Goal: Transaction & Acquisition: Purchase product/service

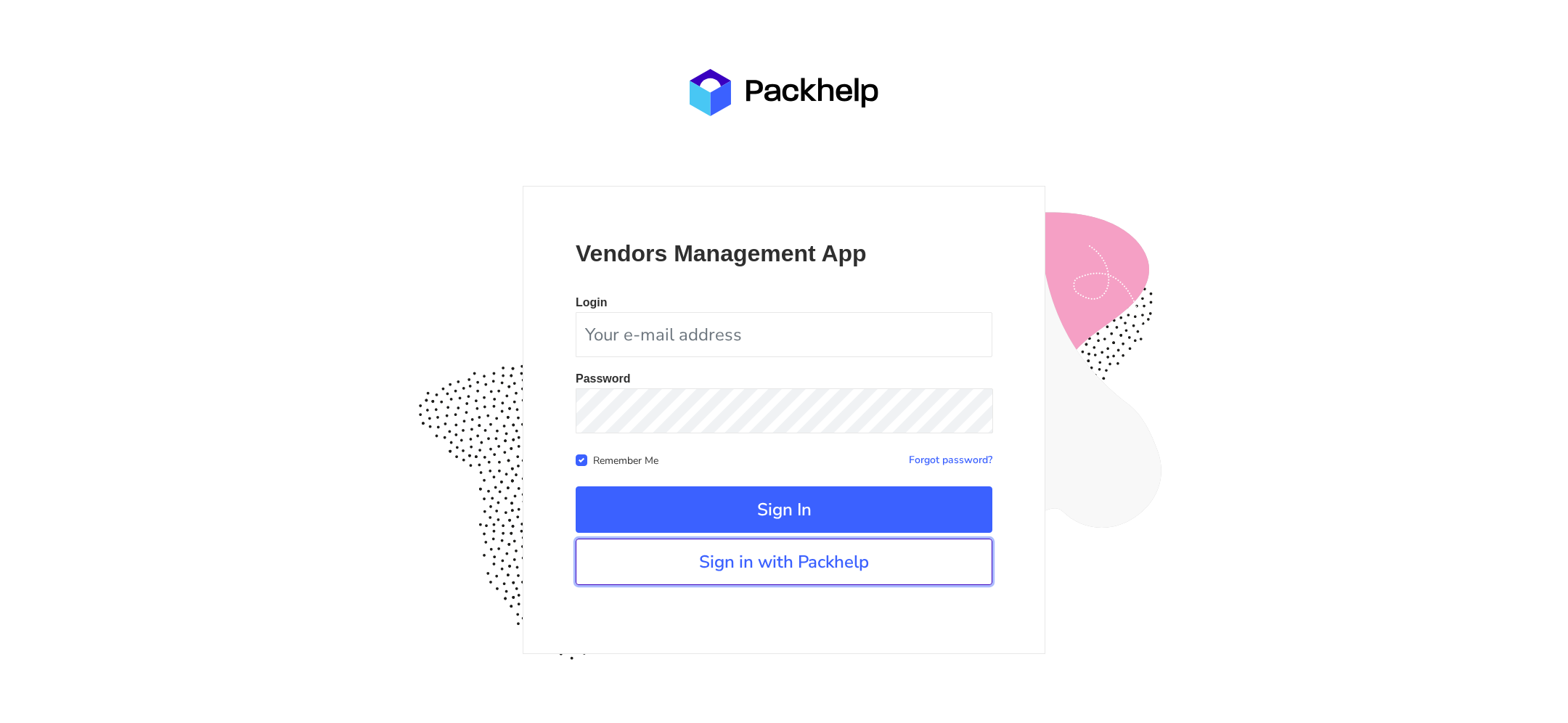
click at [668, 552] on link "Sign in with Packhelp" at bounding box center [783, 561] width 416 height 46
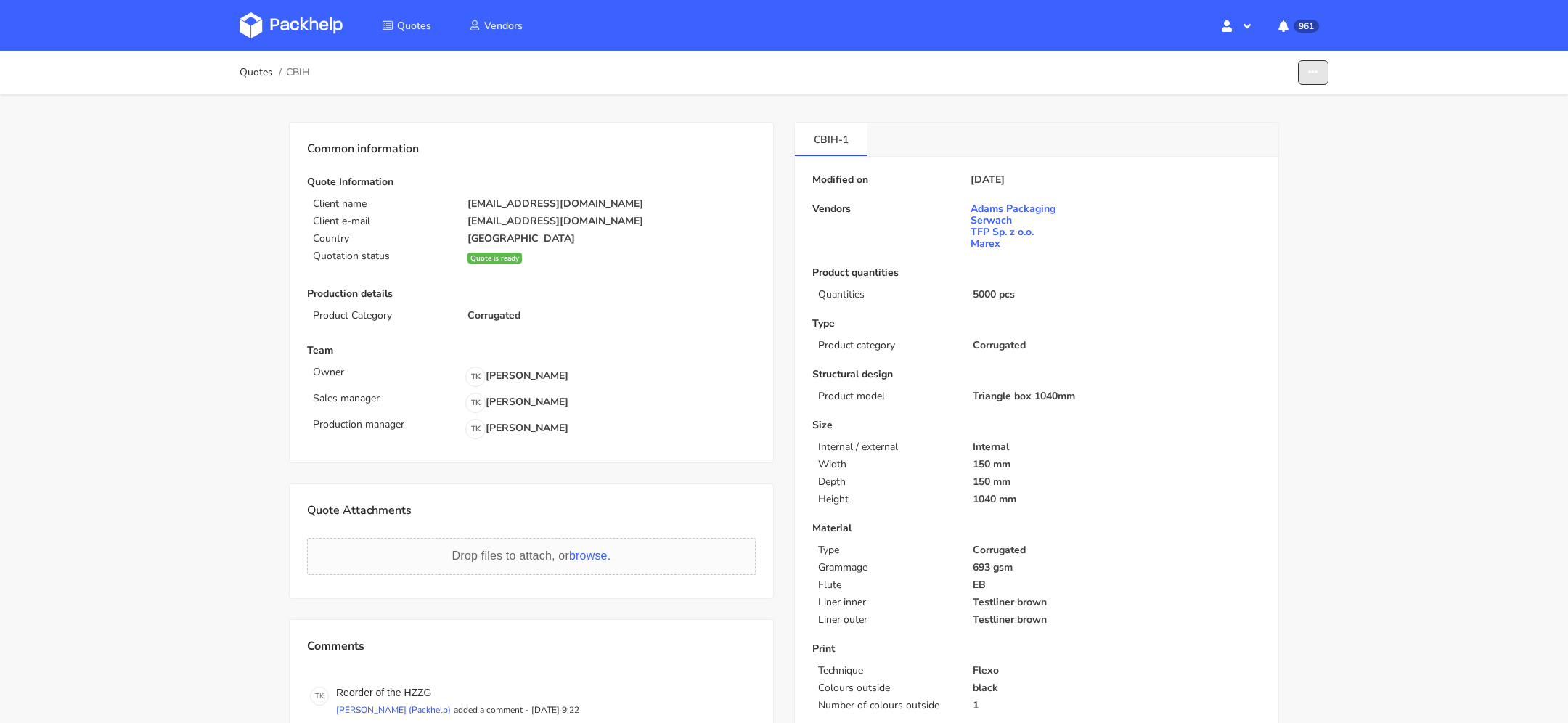
click at [1319, 61] on button "button" at bounding box center [1313, 72] width 30 height 25
click at [1253, 153] on link "Show estimations" at bounding box center [1257, 159] width 127 height 24
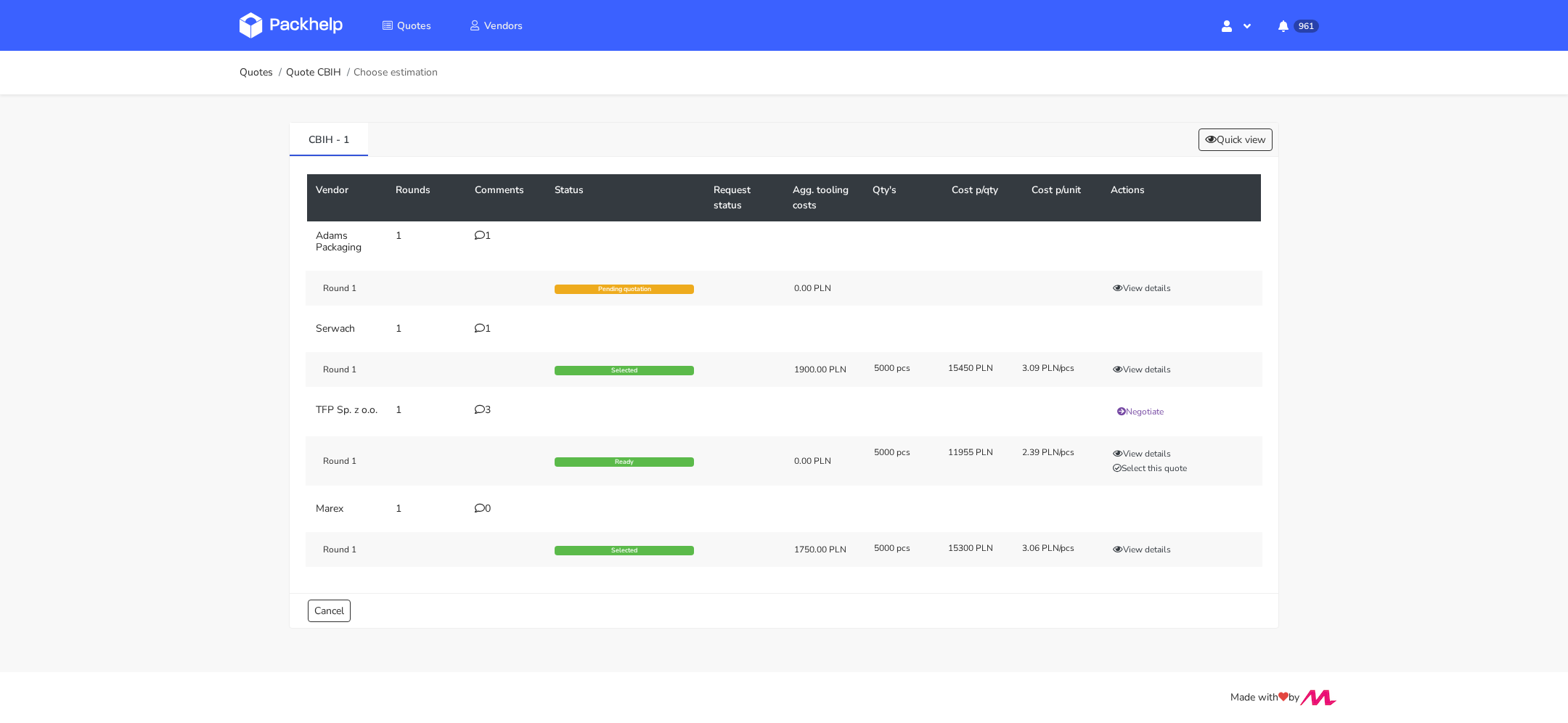
click at [478, 233] on icon at bounding box center [479, 235] width 10 height 10
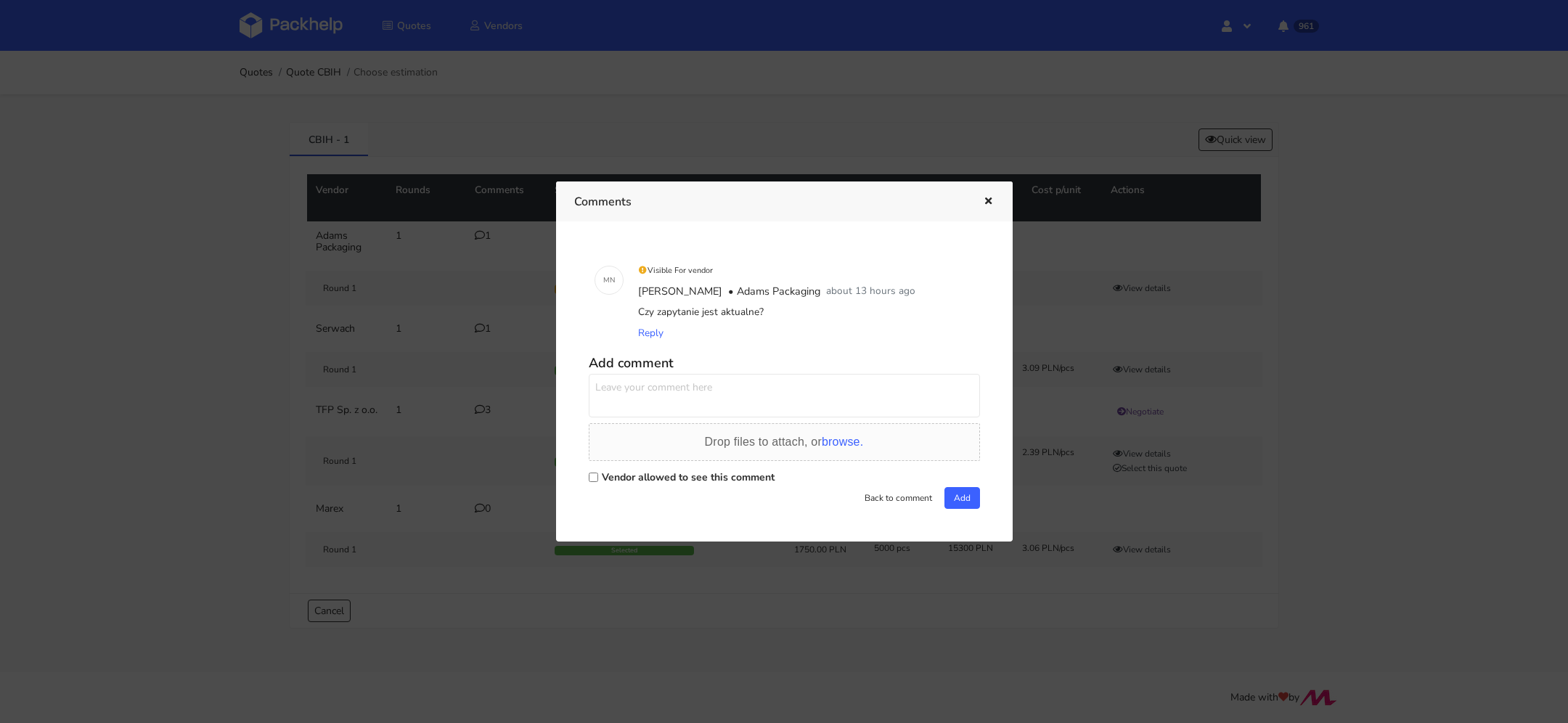
click at [693, 480] on label "Vendor allowed to see this comment" at bounding box center [688, 477] width 172 height 14
click at [598, 480] on input "Vendor allowed to see this comment" at bounding box center [594, 477] width 10 height 10
checkbox input "true"
click at [672, 399] on textarea at bounding box center [784, 396] width 391 height 43
type textarea "t"
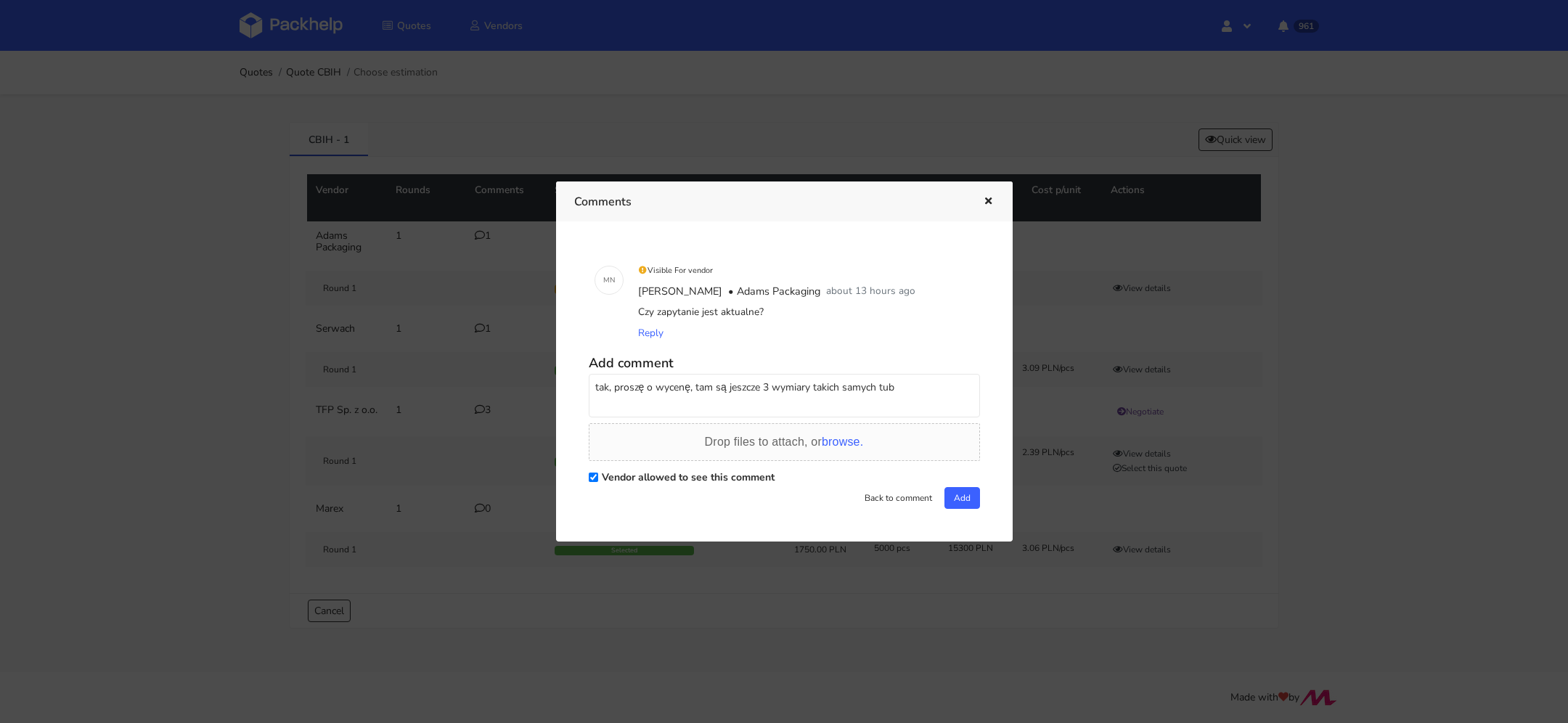
click at [768, 380] on textarea "tak, proszę o wycenę, tam są jeszcze 3 wymiary takich samych tub" at bounding box center [784, 396] width 391 height 43
click at [833, 385] on textarea "tak, proszę o wycenę, tam są jeszcze 2 wymiary takich samych tub" at bounding box center [784, 396] width 391 height 43
click at [850, 385] on textarea "tak, proszę o wycenę, tam są jeszcze 2 wymiary takich samych tub" at bounding box center [784, 396] width 391 height 43
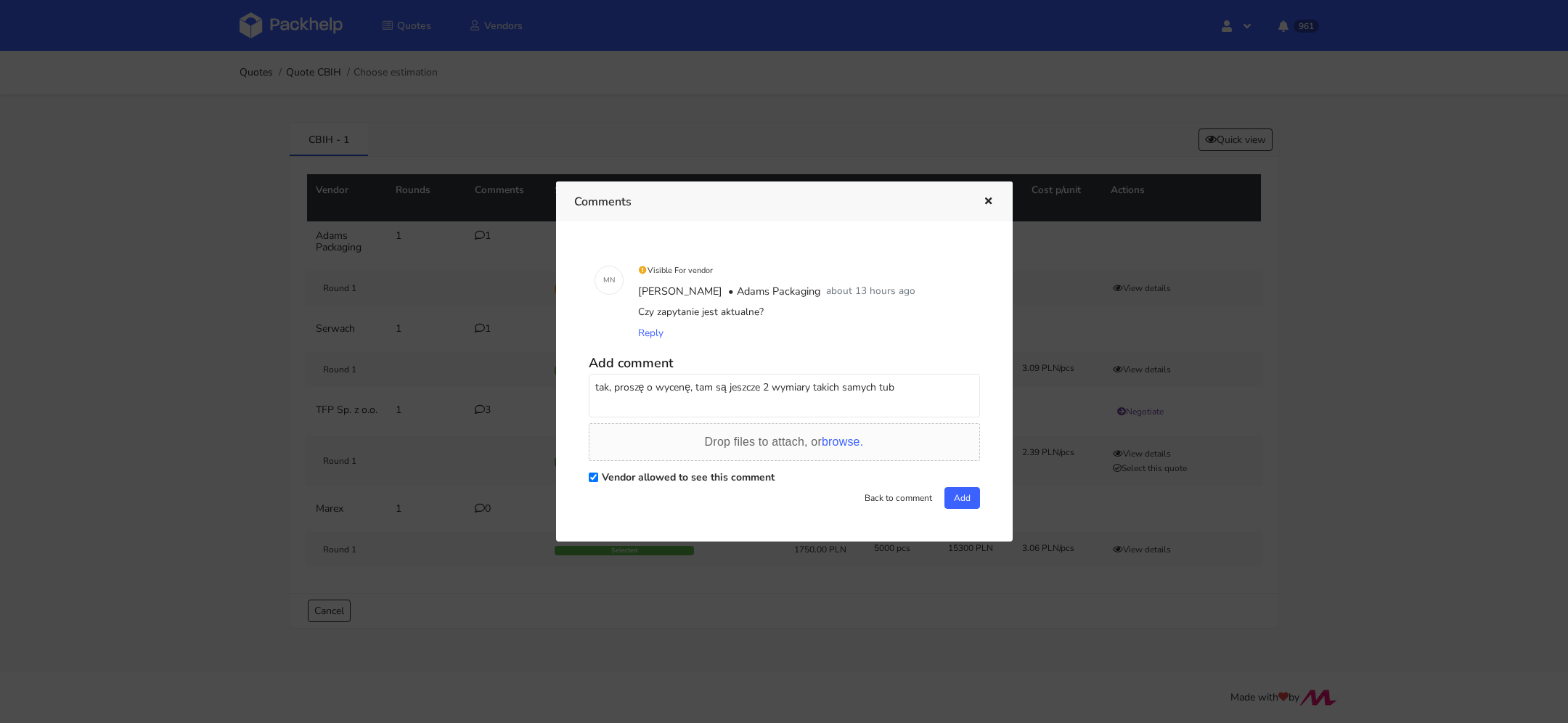
click at [808, 385] on textarea "tak, proszę o wycenę, tam są jeszcze 2 wymiary takich samych tub" at bounding box center [784, 396] width 391 height 43
click at [814, 385] on textarea "tak, proszę o wycenę, tam są jeszcze 2 wymiary takich samych tub" at bounding box center [784, 396] width 391 height 43
click at [833, 384] on textarea "tak, proszę o wycenę, tam są jeszcze 2 wymiary samych tub" at bounding box center [784, 396] width 391 height 43
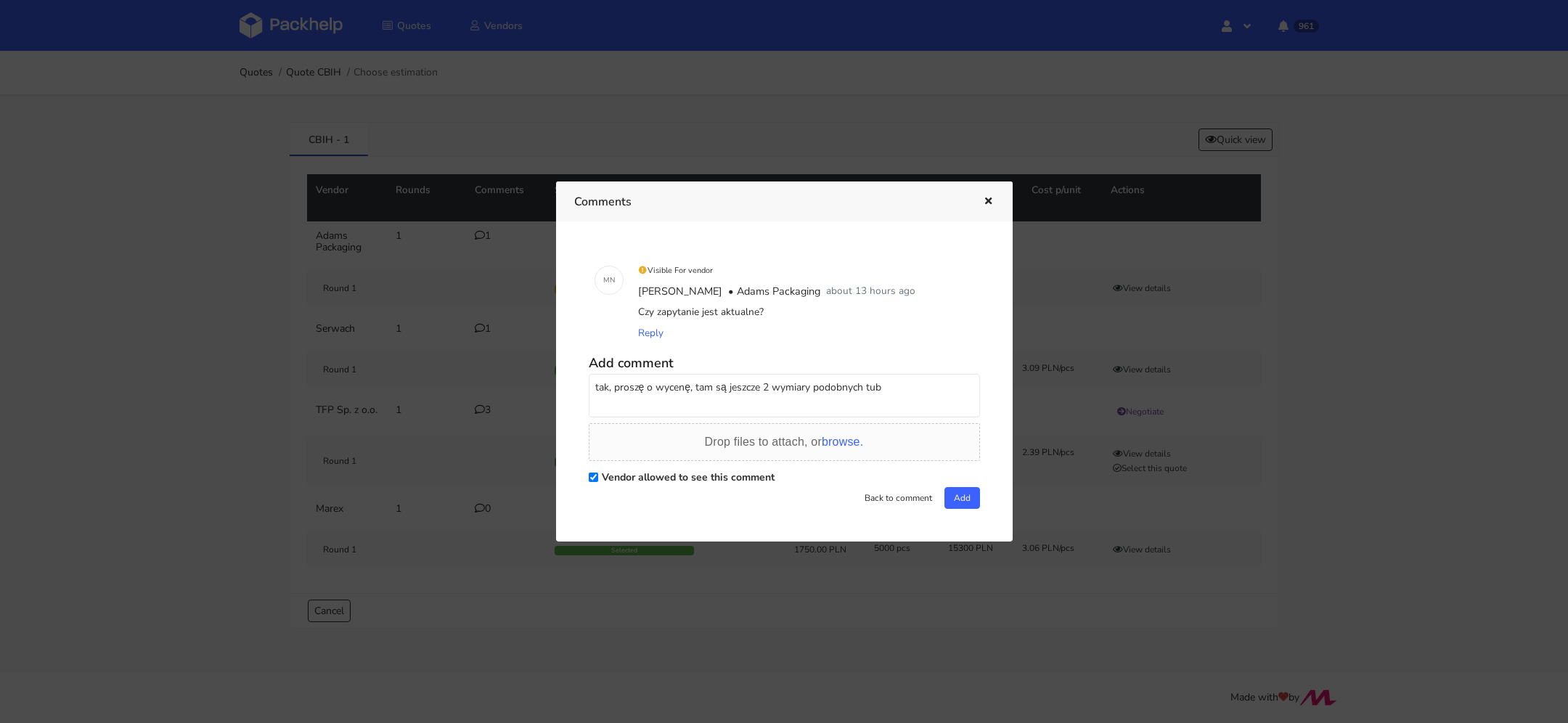
click at [895, 395] on textarea "tak, proszę o wycenę, tam są jeszcze 2 wymiary podobnych tub" at bounding box center [784, 396] width 391 height 43
type textarea "tak, proszę o wycenę, tam są jeszcze 2 wymiary podobnych tub"
click at [955, 491] on button "Add" at bounding box center [962, 498] width 35 height 22
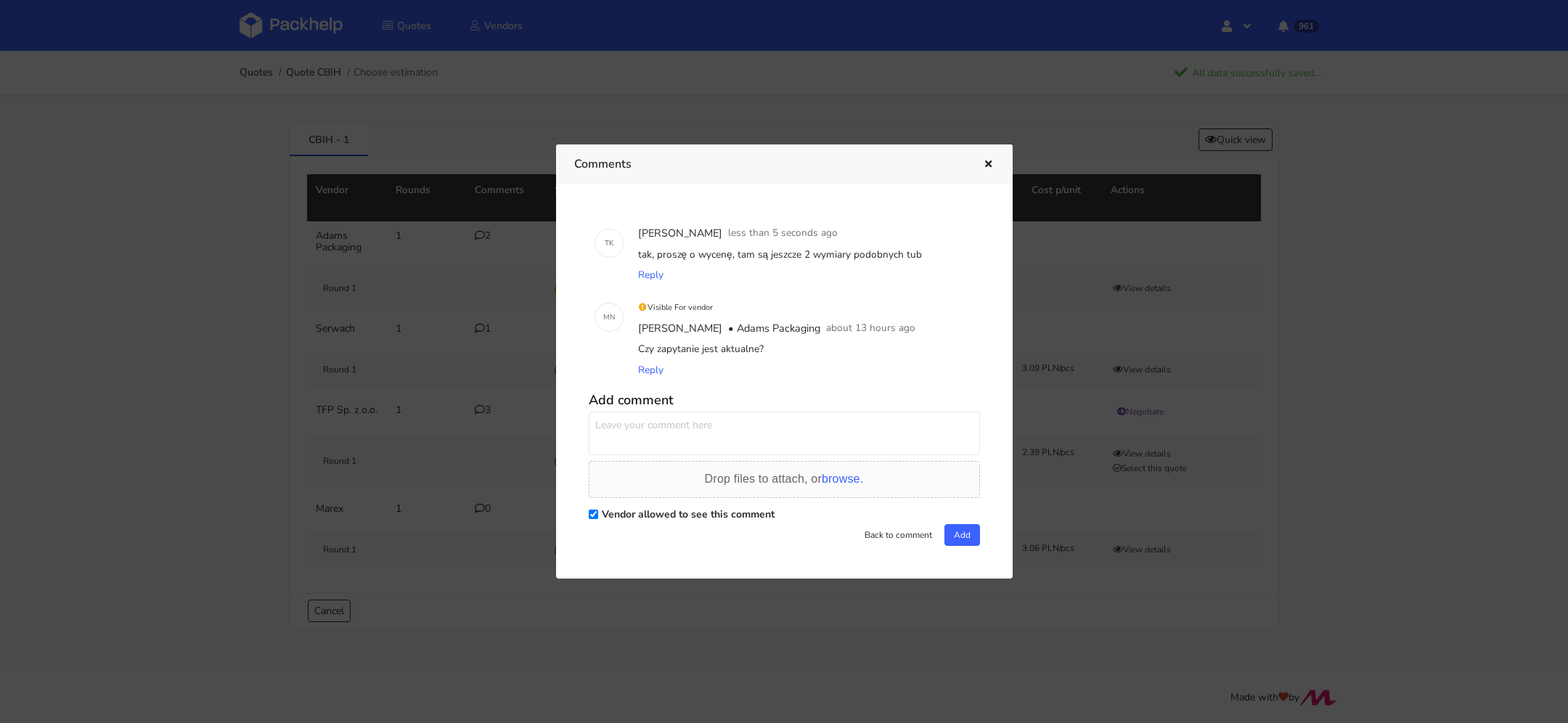
click at [985, 156] on button "button" at bounding box center [987, 165] width 16 height 19
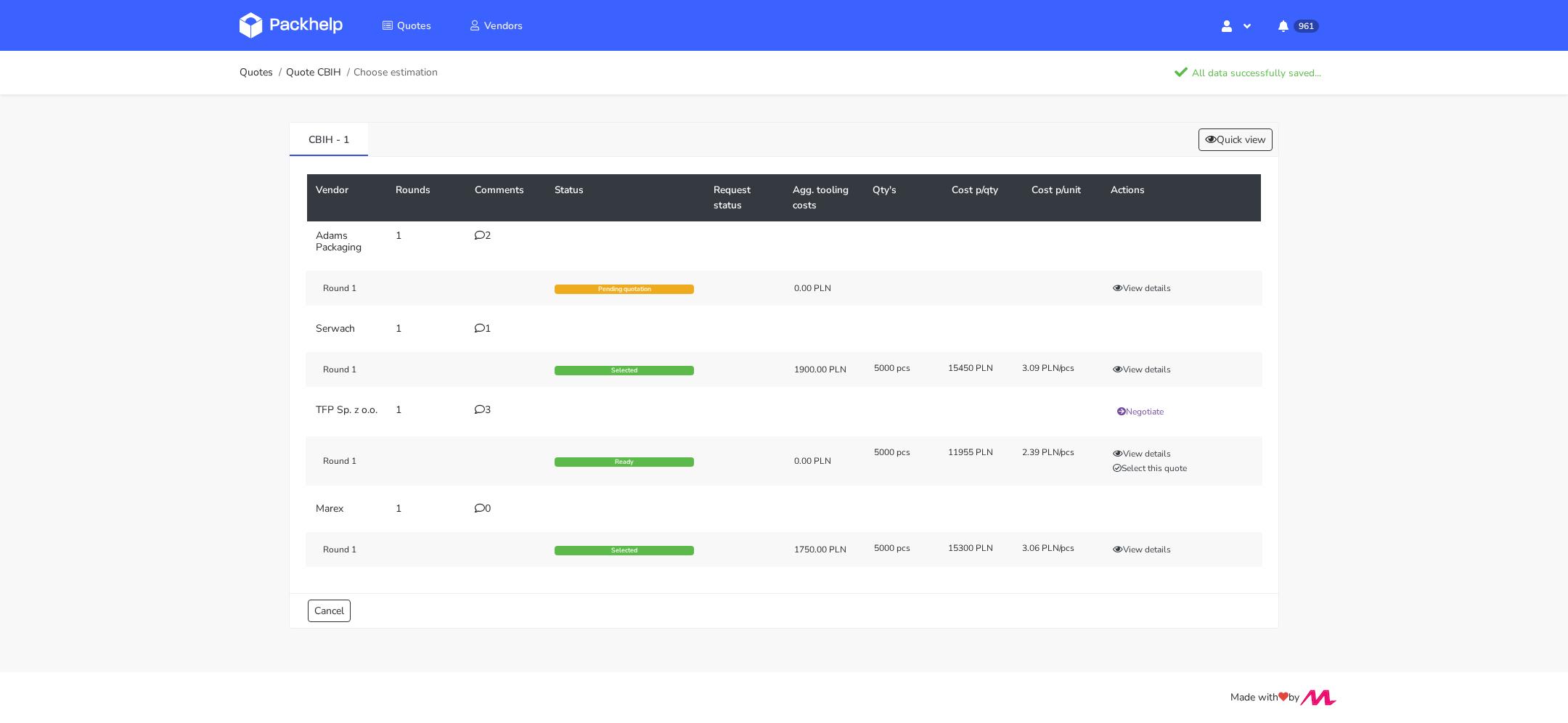
click at [488, 237] on div "2" at bounding box center [506, 236] width 63 height 12
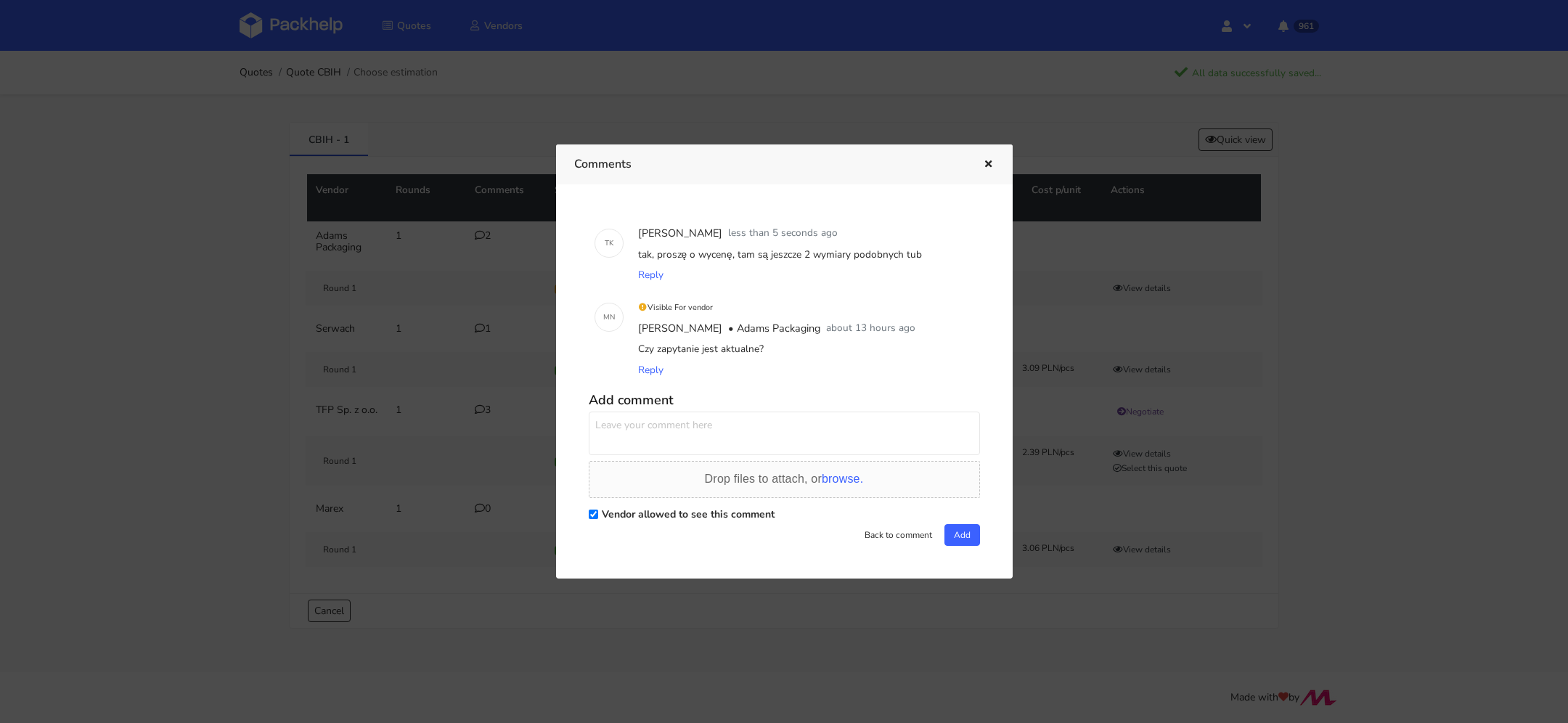
click at [488, 237] on div at bounding box center [784, 362] width 1568 height 723
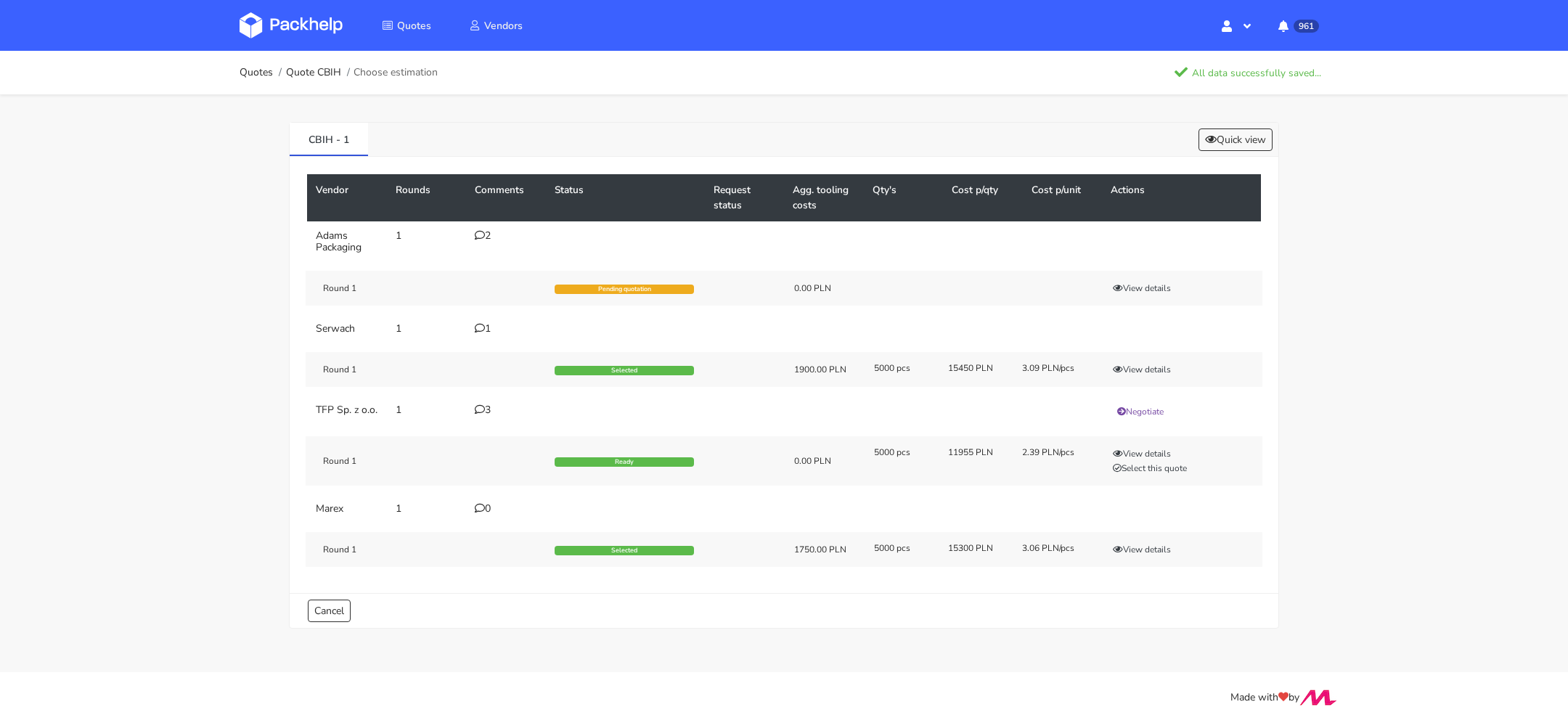
click at [474, 234] on icon at bounding box center [479, 235] width 10 height 10
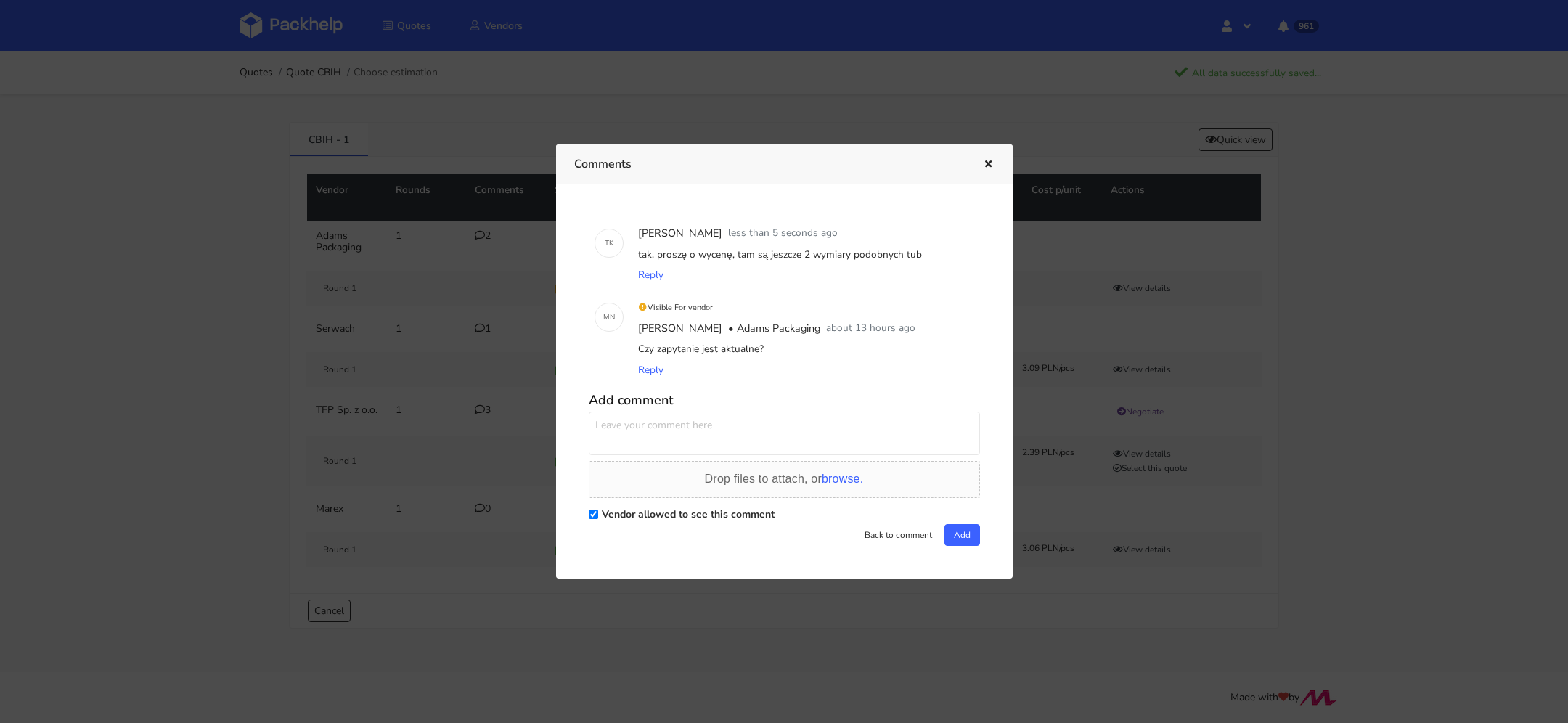
click at [678, 430] on textarea at bounding box center [784, 433] width 391 height 43
type textarea "to jest rotujący temat więc będę miał od Państwa poziom cenowy"
click at [954, 537] on button "Add" at bounding box center [962, 535] width 35 height 22
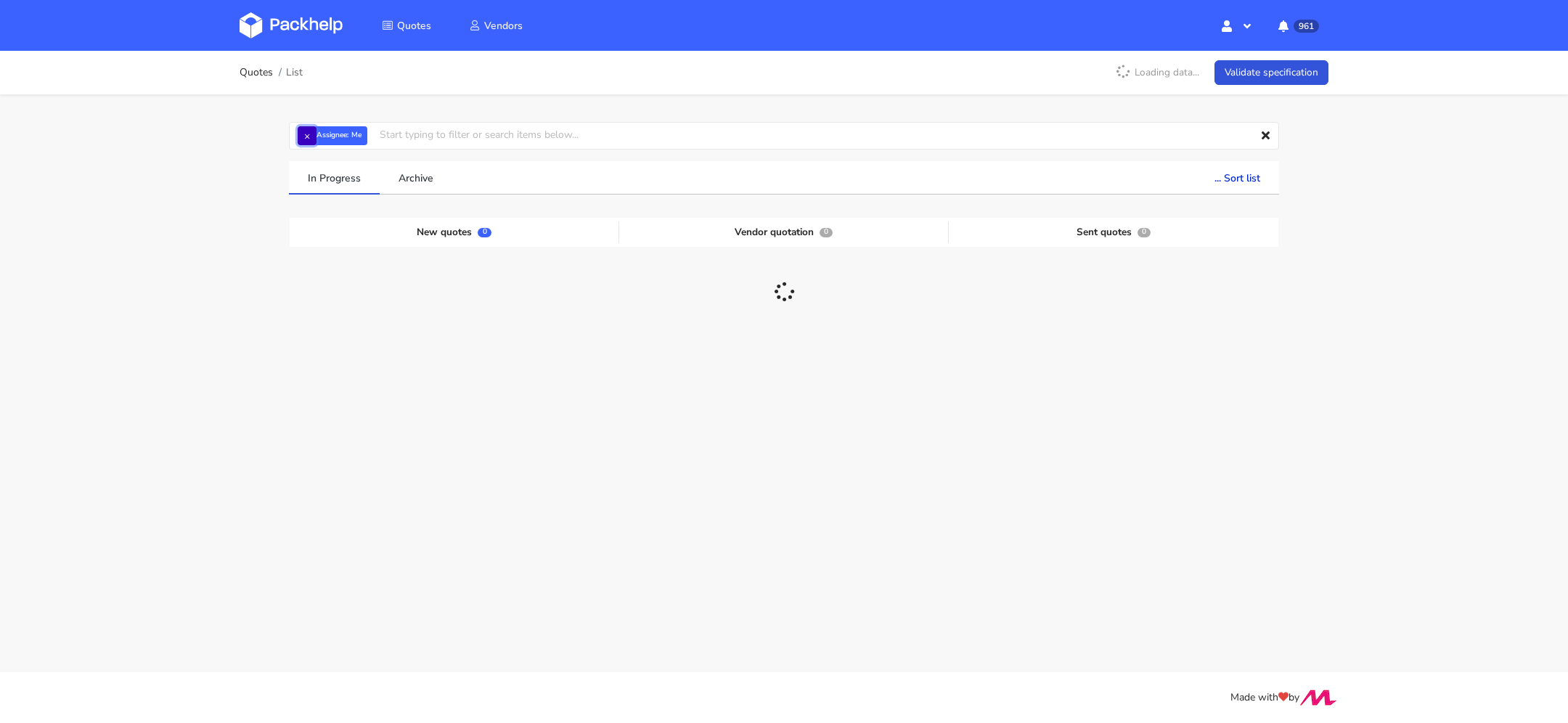
click at [301, 138] on button "×" at bounding box center [307, 135] width 19 height 19
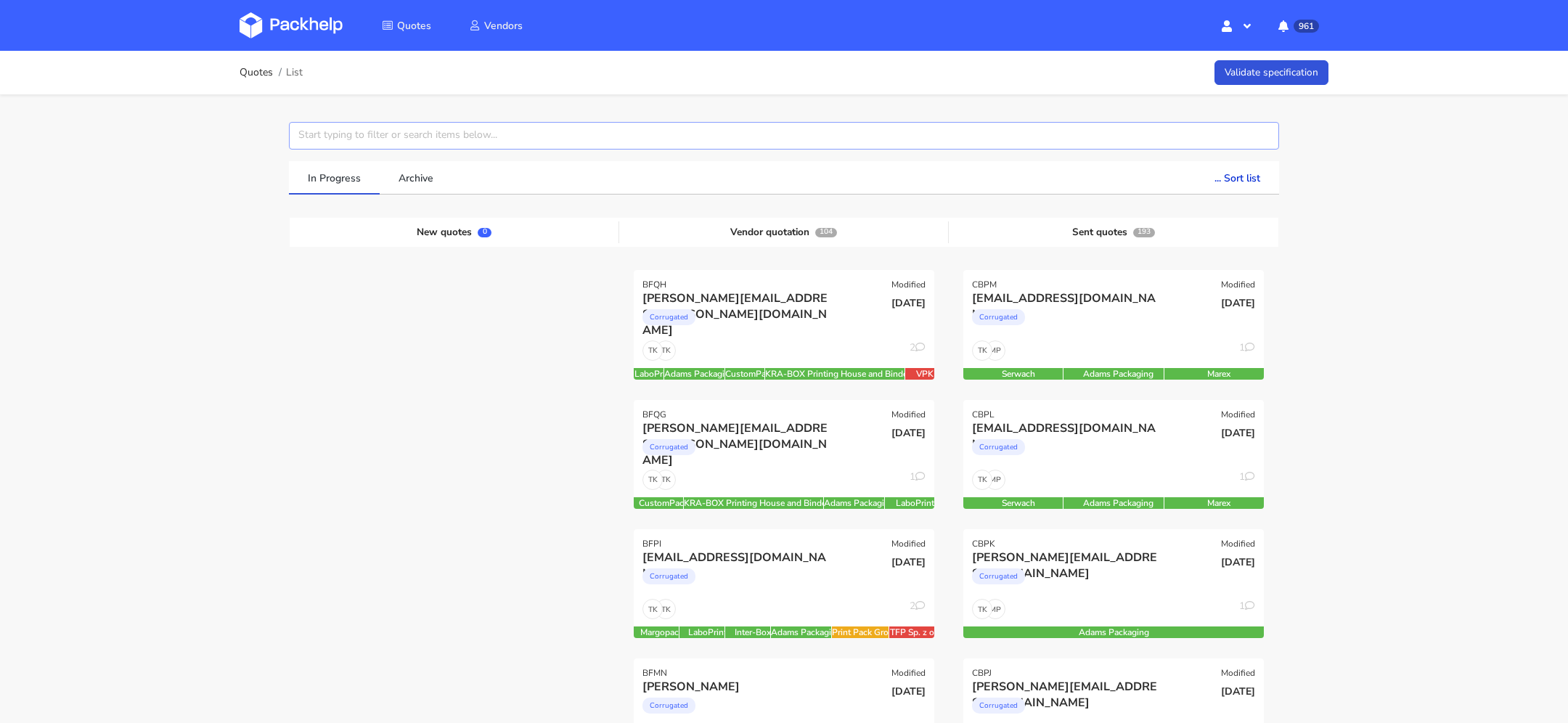
click at [321, 138] on input "text" at bounding box center [784, 135] width 990 height 27
type input "CBMT"
click at [347, 184] on link "CBMT" at bounding box center [380, 190] width 135 height 26
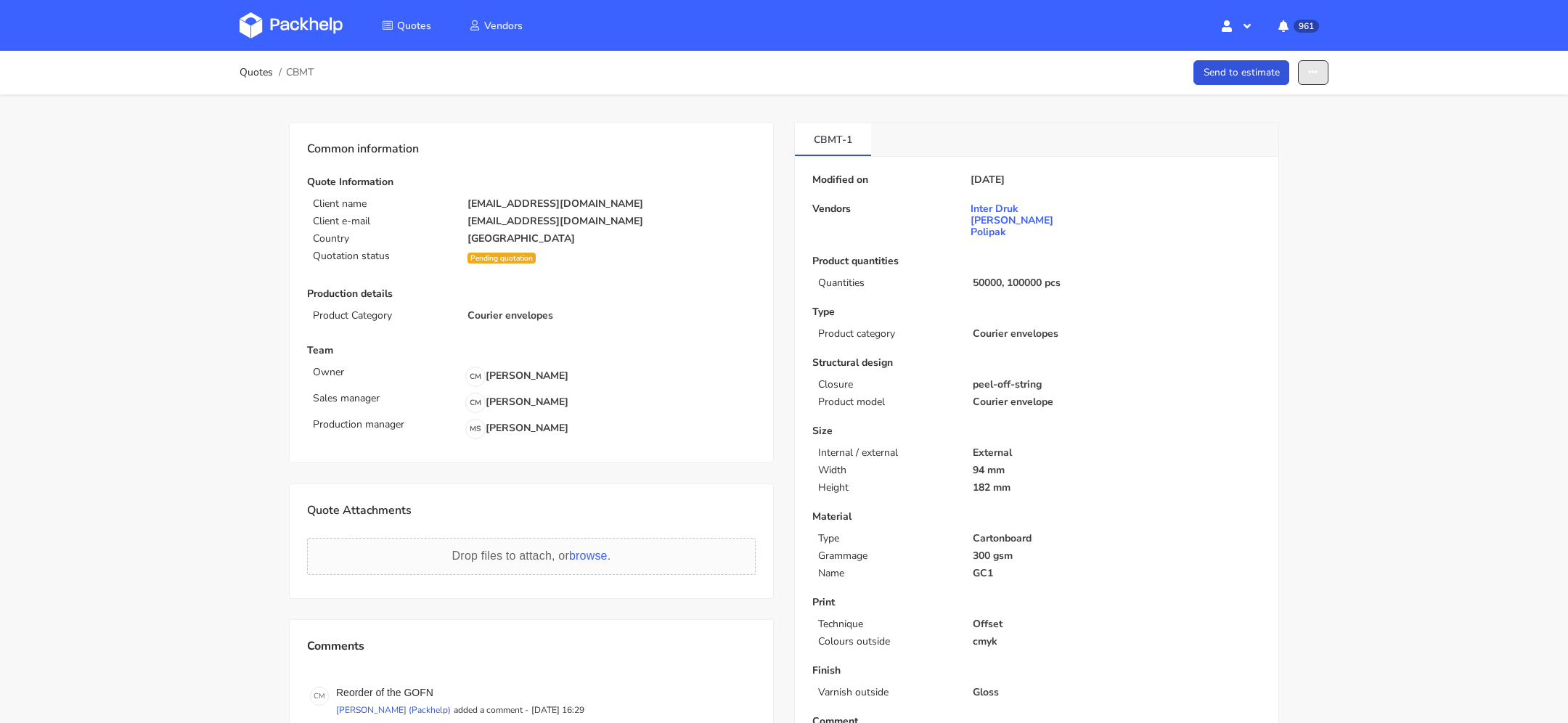
click at [1313, 77] on button "button" at bounding box center [1313, 72] width 30 height 25
click at [1278, 192] on link "Show estimations" at bounding box center [1257, 185] width 127 height 24
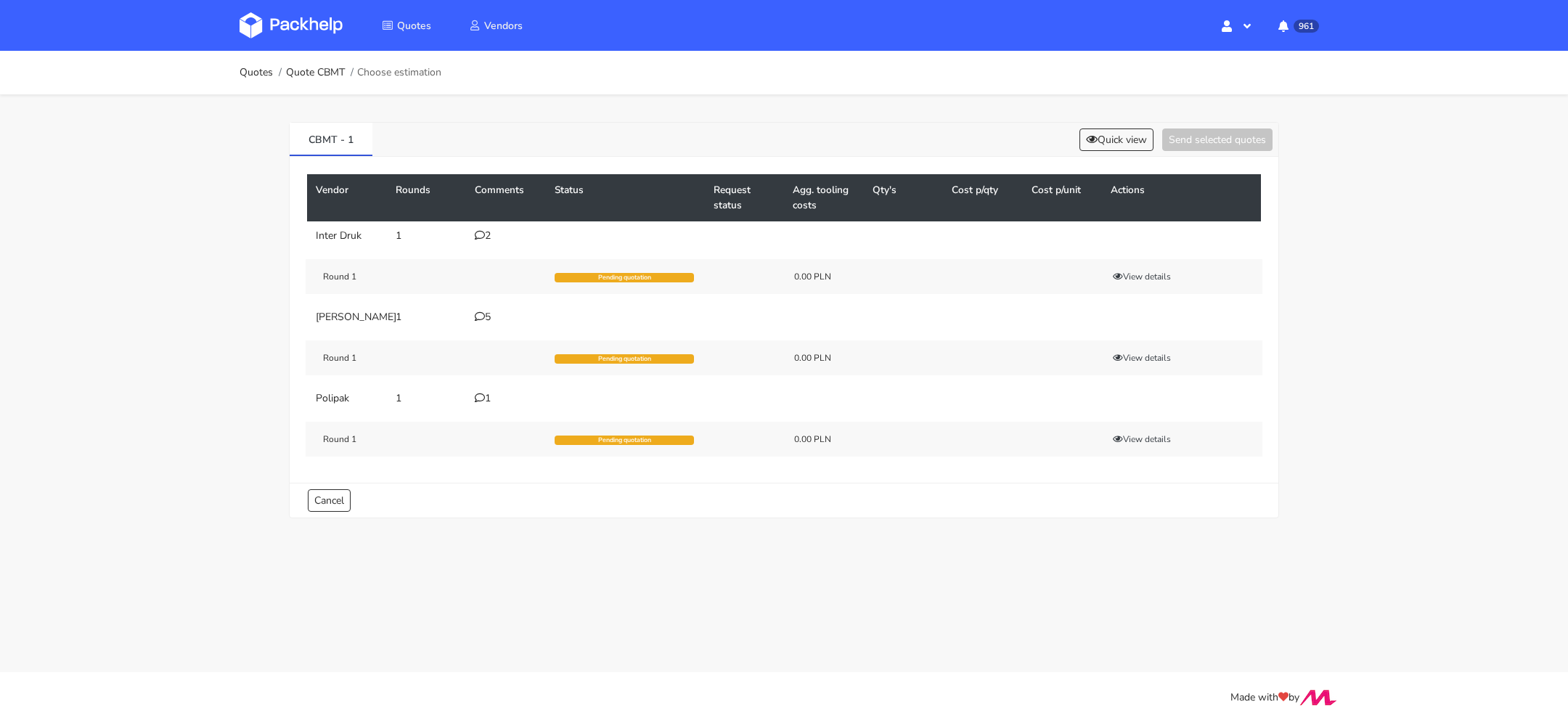
click at [477, 231] on icon at bounding box center [479, 235] width 10 height 10
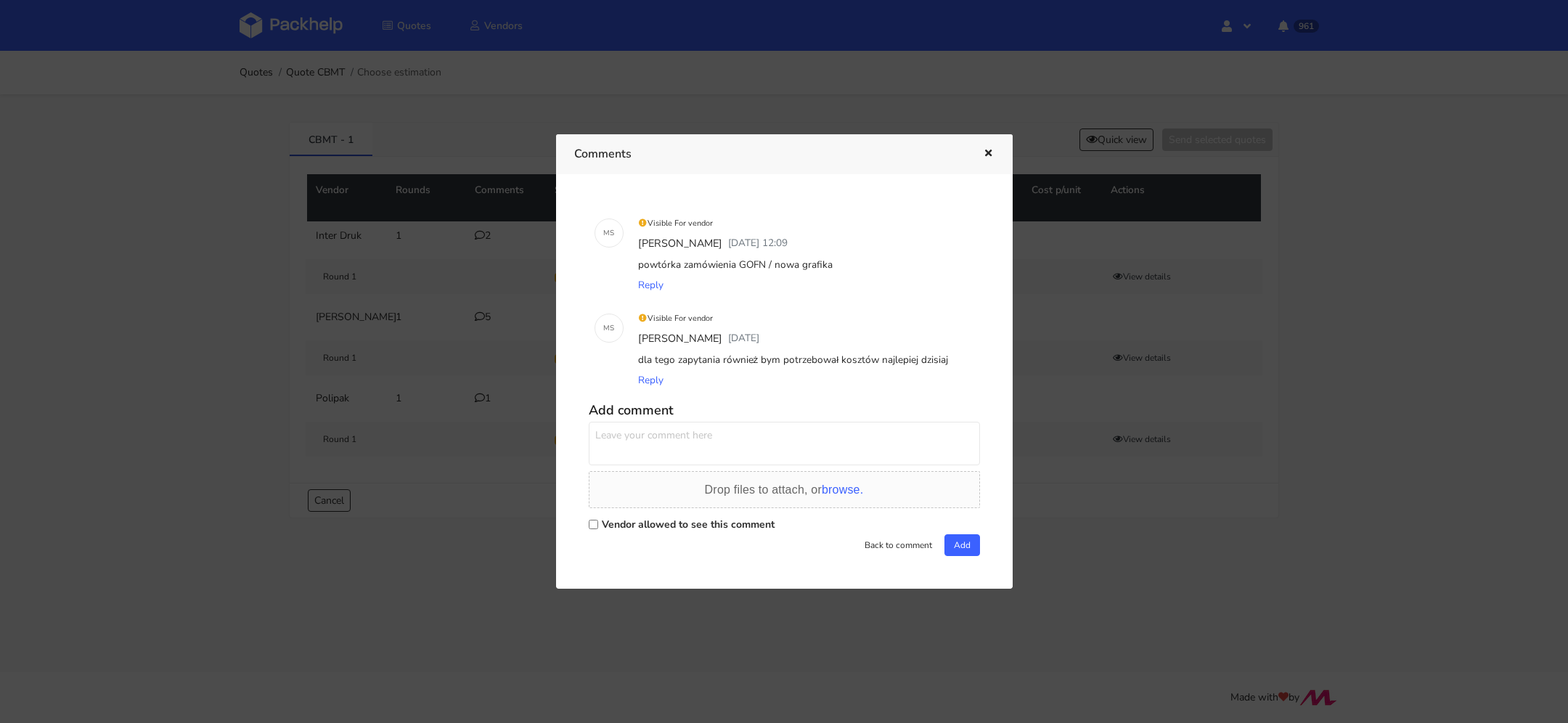
click at [754, 257] on div "powtórka zamówienia GOFN / nowa grafika" at bounding box center [805, 265] width 339 height 21
click at [753, 260] on div "powtórka zamówienia GOFN / nowa grafika" at bounding box center [805, 265] width 339 height 21
copy div "GOFN"
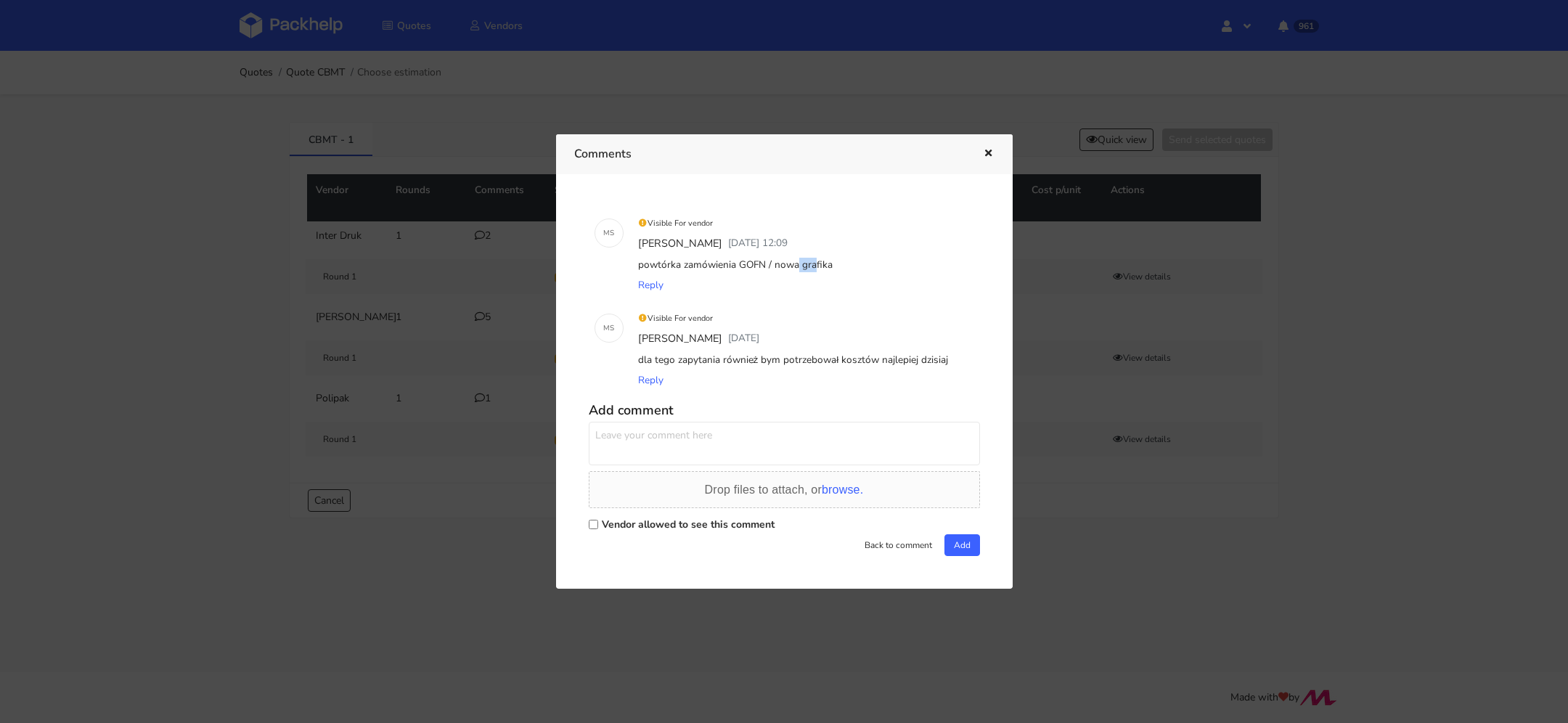
click at [988, 155] on icon "button" at bounding box center [988, 154] width 13 height 10
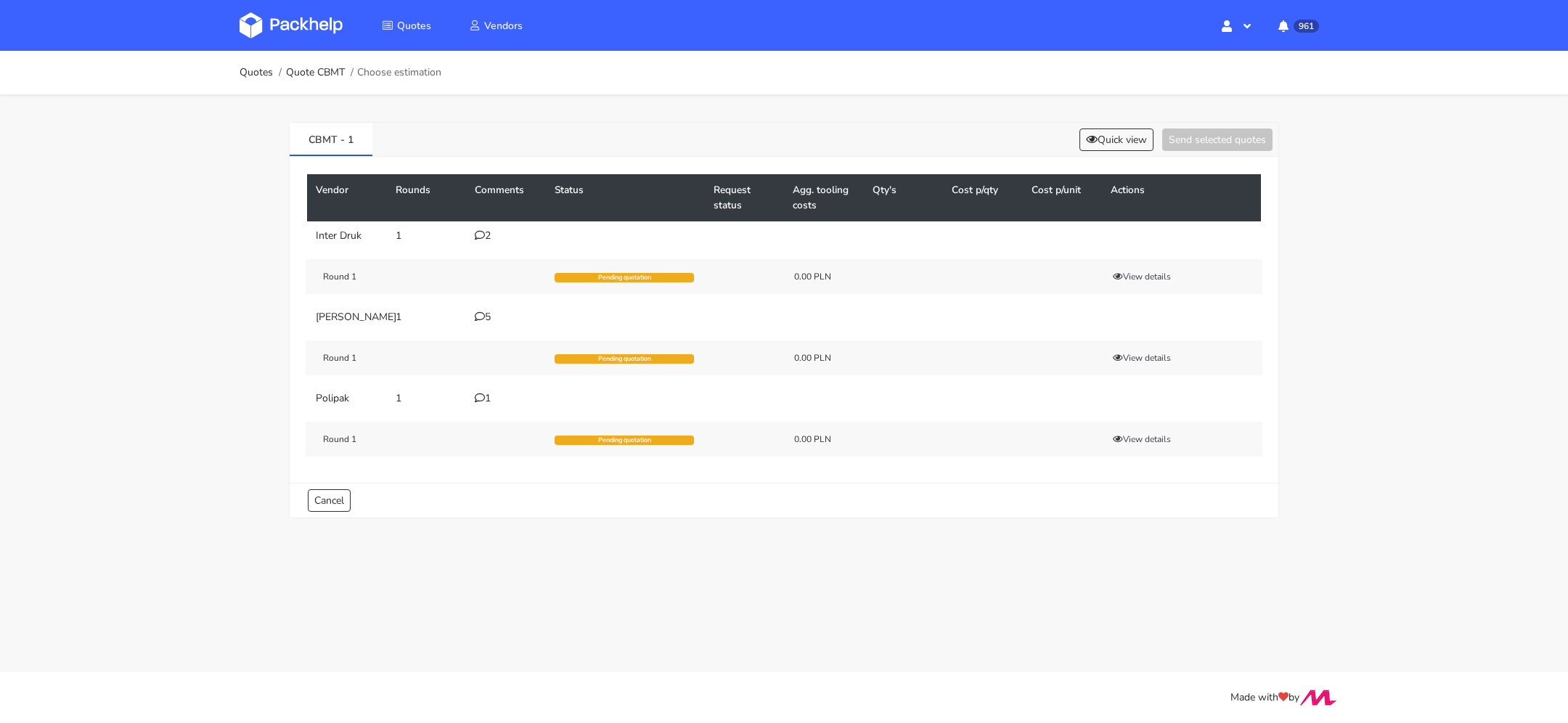
click at [489, 230] on div "2" at bounding box center [506, 236] width 63 height 12
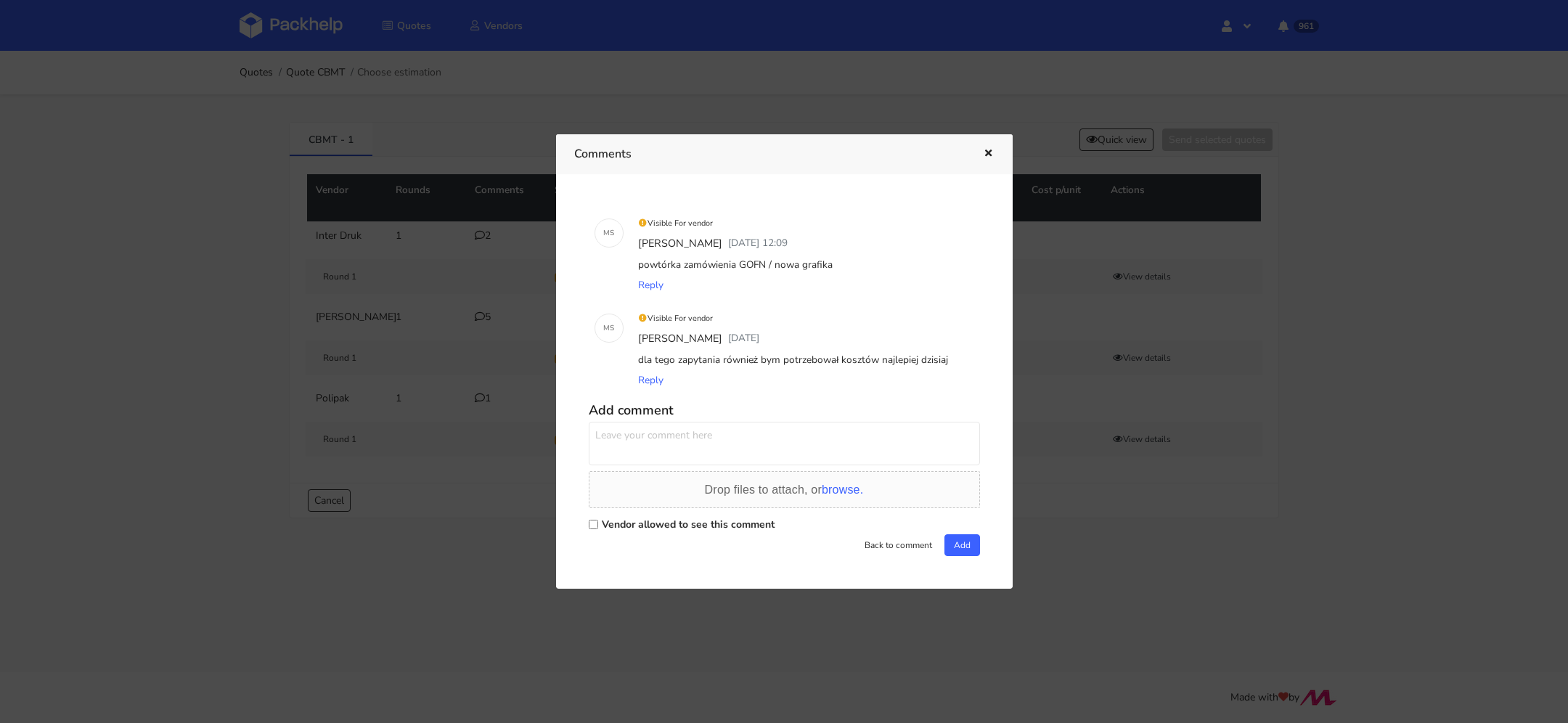
click at [738, 270] on div "powtórka zamówienia GOFN / nowa grafika" at bounding box center [805, 265] width 339 height 21
copy div "GOFN"
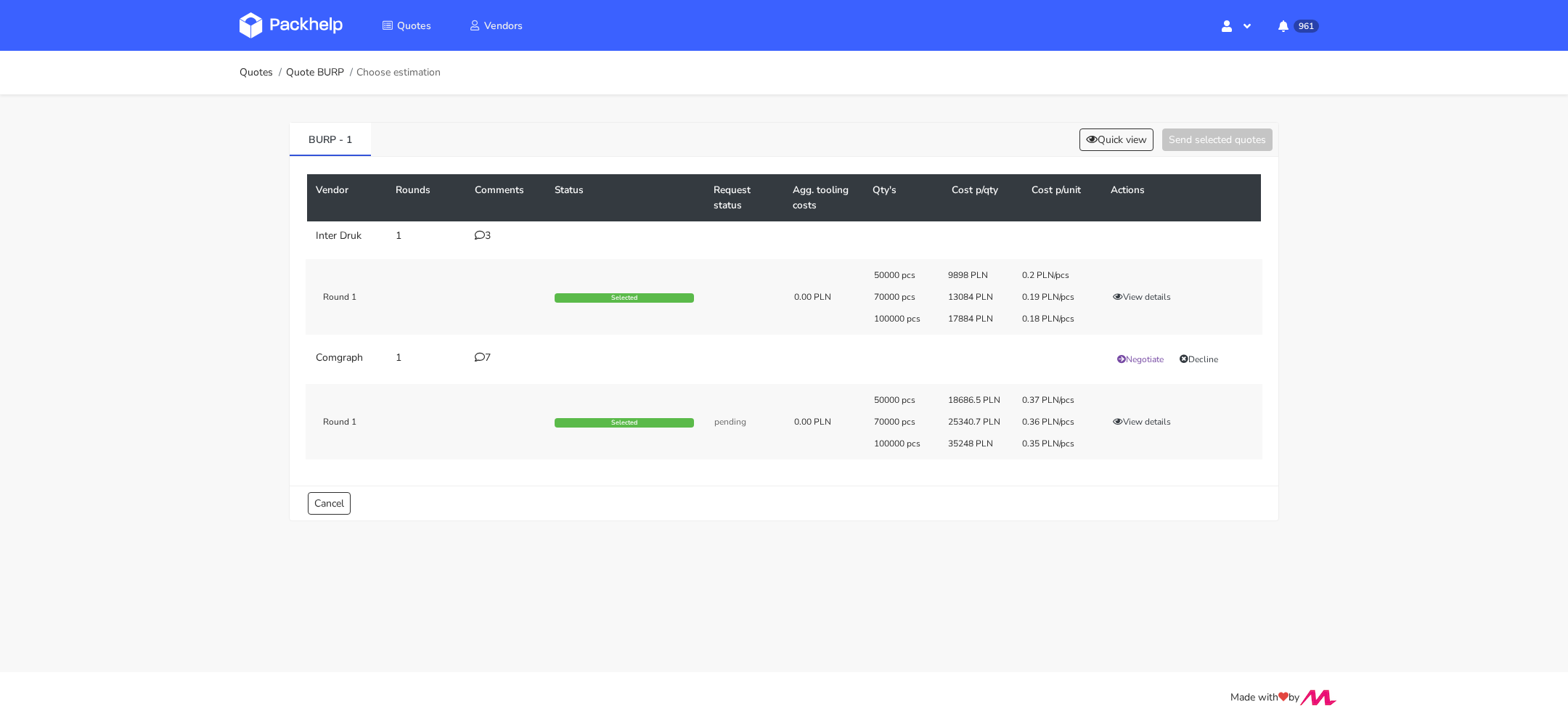
drag, startPoint x: 1023, startPoint y: 316, endPoint x: 1113, endPoint y: 316, distance: 90.0
click at [1113, 316] on div "50000 pcs 9898 PLN 0.2 PLN/pcs 70000 pcs 13084 PLN 0.19 PLN/pcs 100000 pcs 1788…" at bounding box center [1063, 297] width 399 height 55
click at [481, 232] on icon at bounding box center [479, 235] width 10 height 10
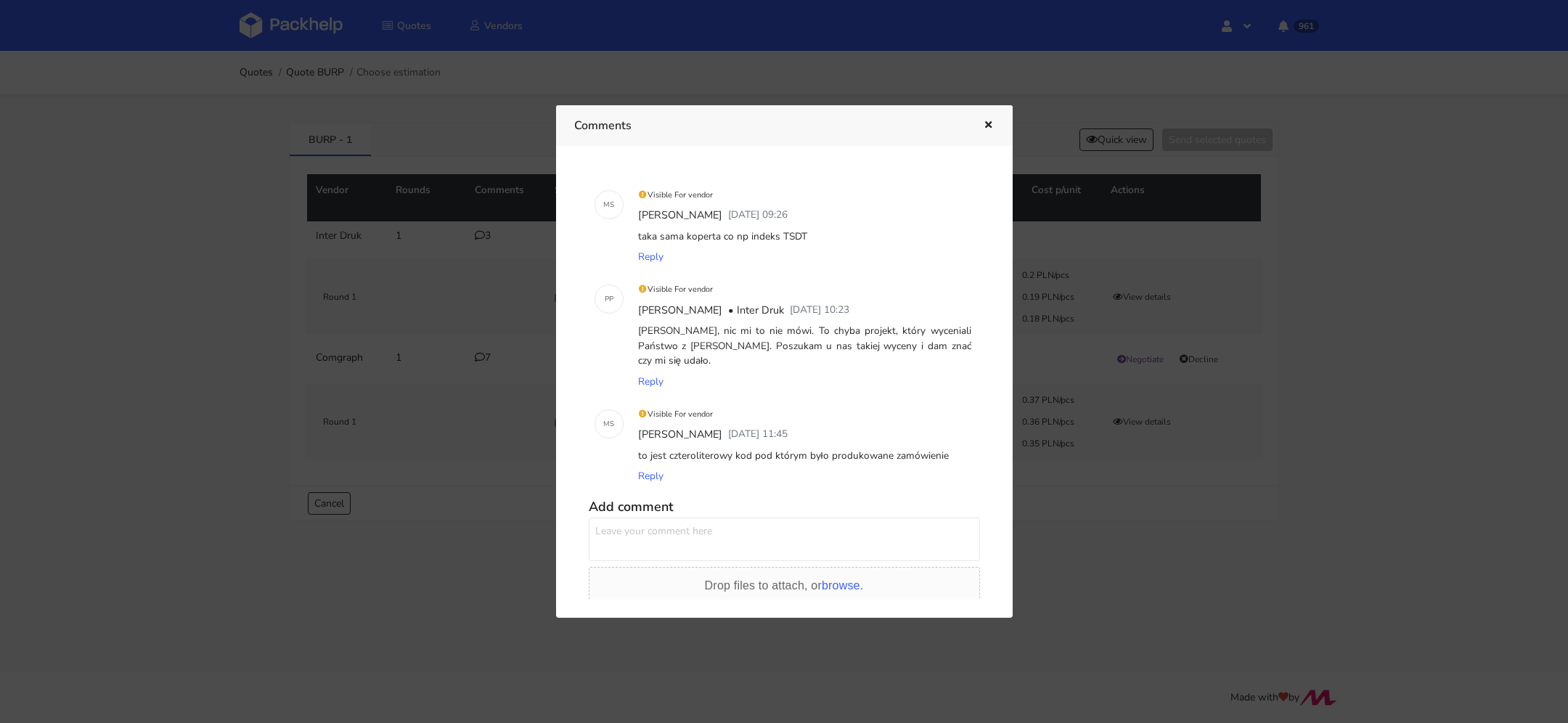
click at [986, 124] on icon "button" at bounding box center [988, 125] width 13 height 10
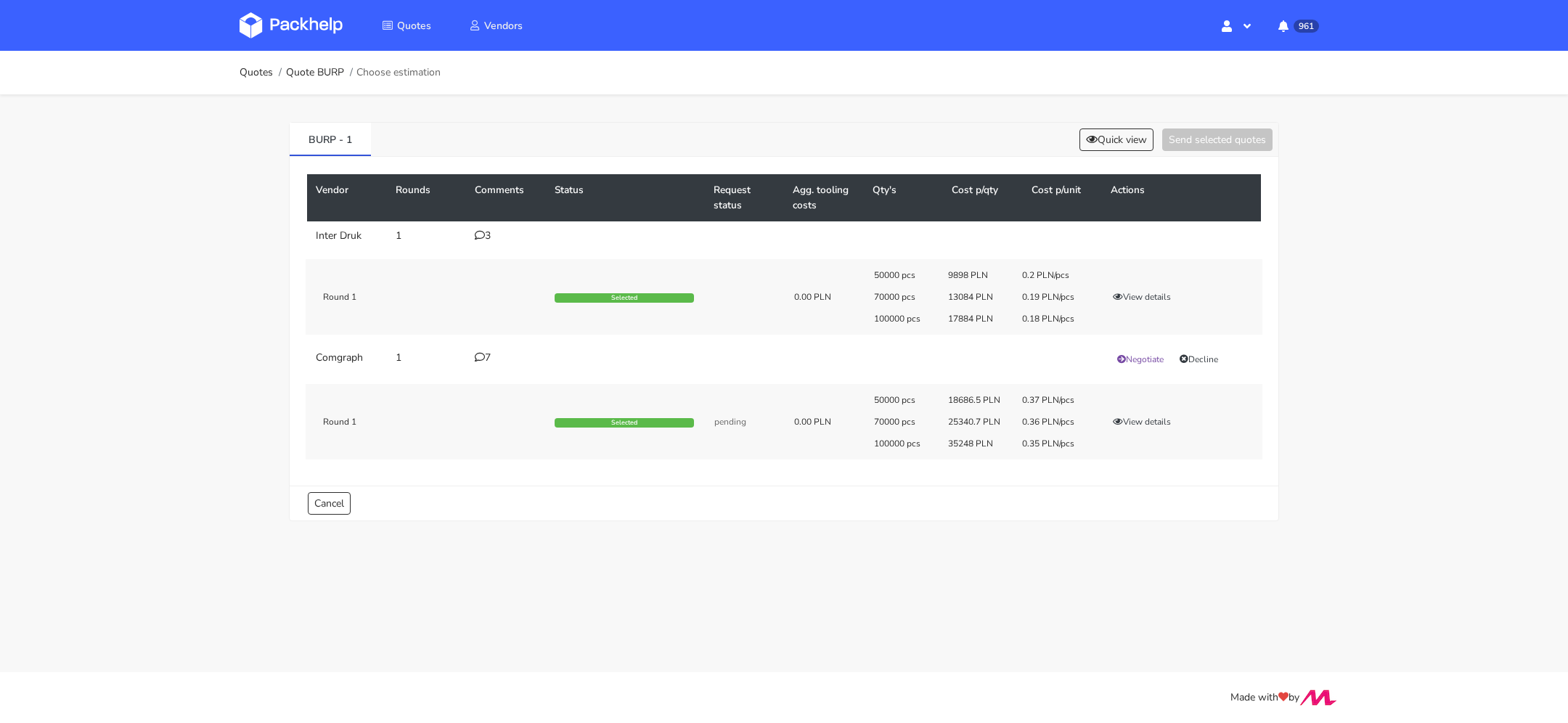
click at [483, 238] on icon at bounding box center [479, 235] width 10 height 10
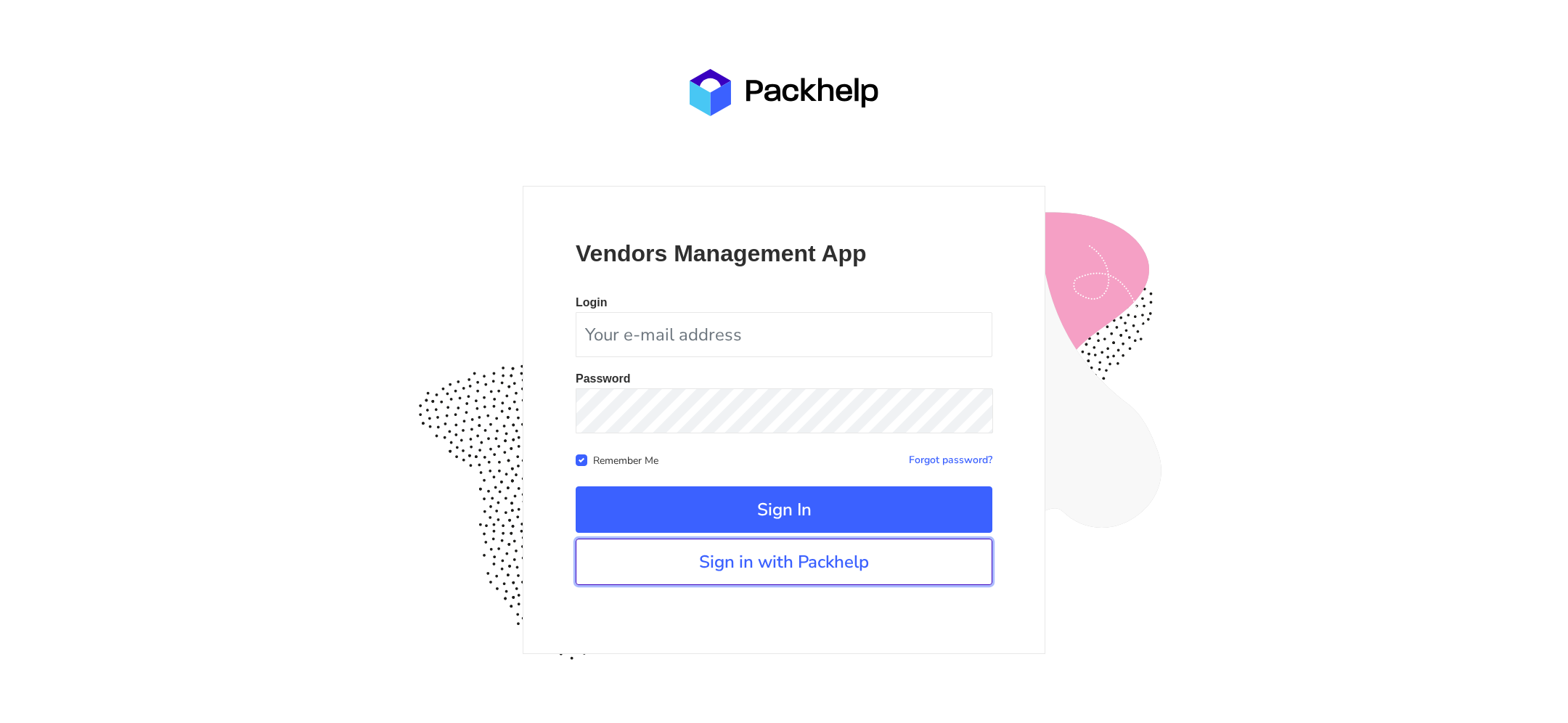
click at [771, 545] on link "Sign in with Packhelp" at bounding box center [783, 561] width 416 height 46
click at [860, 569] on link "Sign in with Packhelp" at bounding box center [783, 561] width 416 height 46
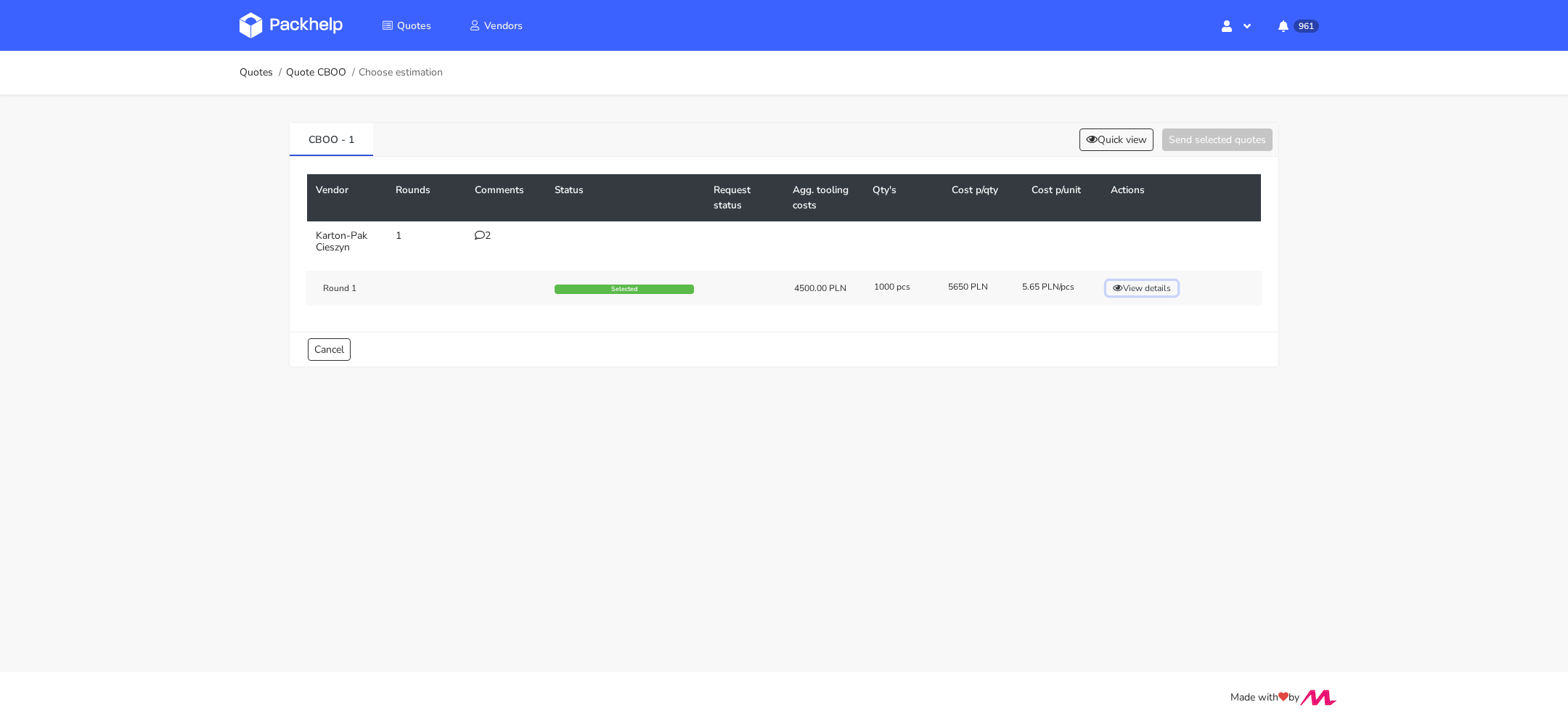
click at [1139, 285] on button "View details" at bounding box center [1142, 288] width 72 height 15
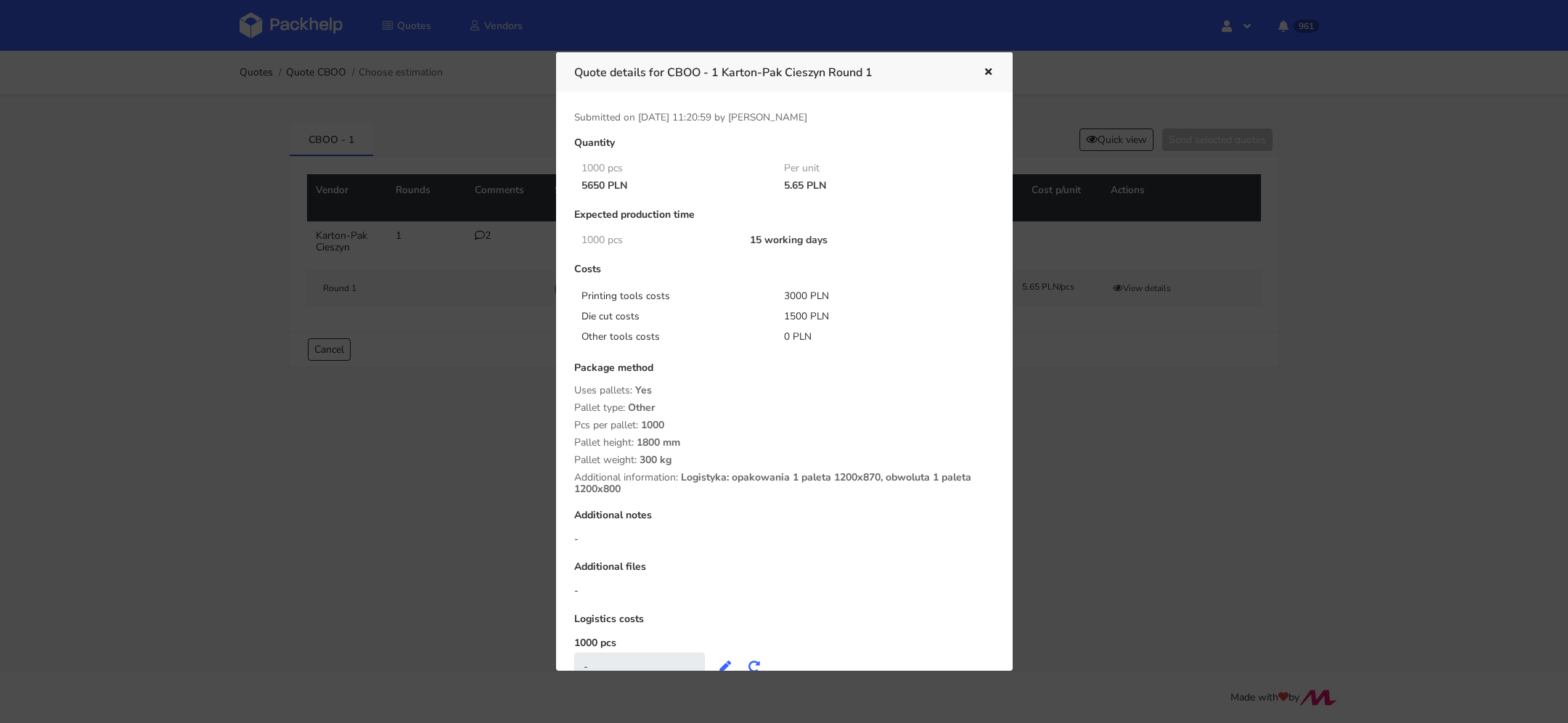
click at [992, 71] on icon "button" at bounding box center [988, 72] width 13 height 10
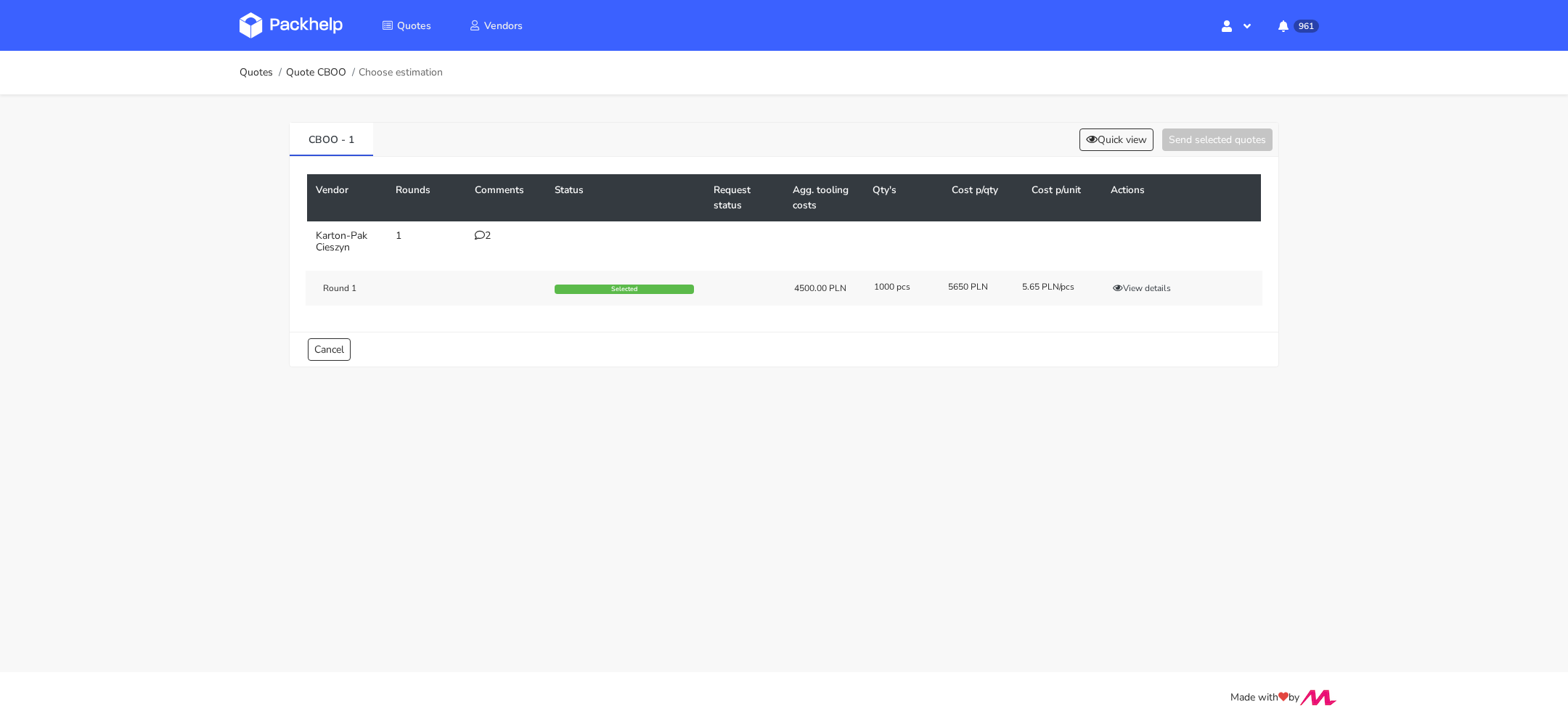
click at [480, 234] on icon at bounding box center [479, 235] width 10 height 10
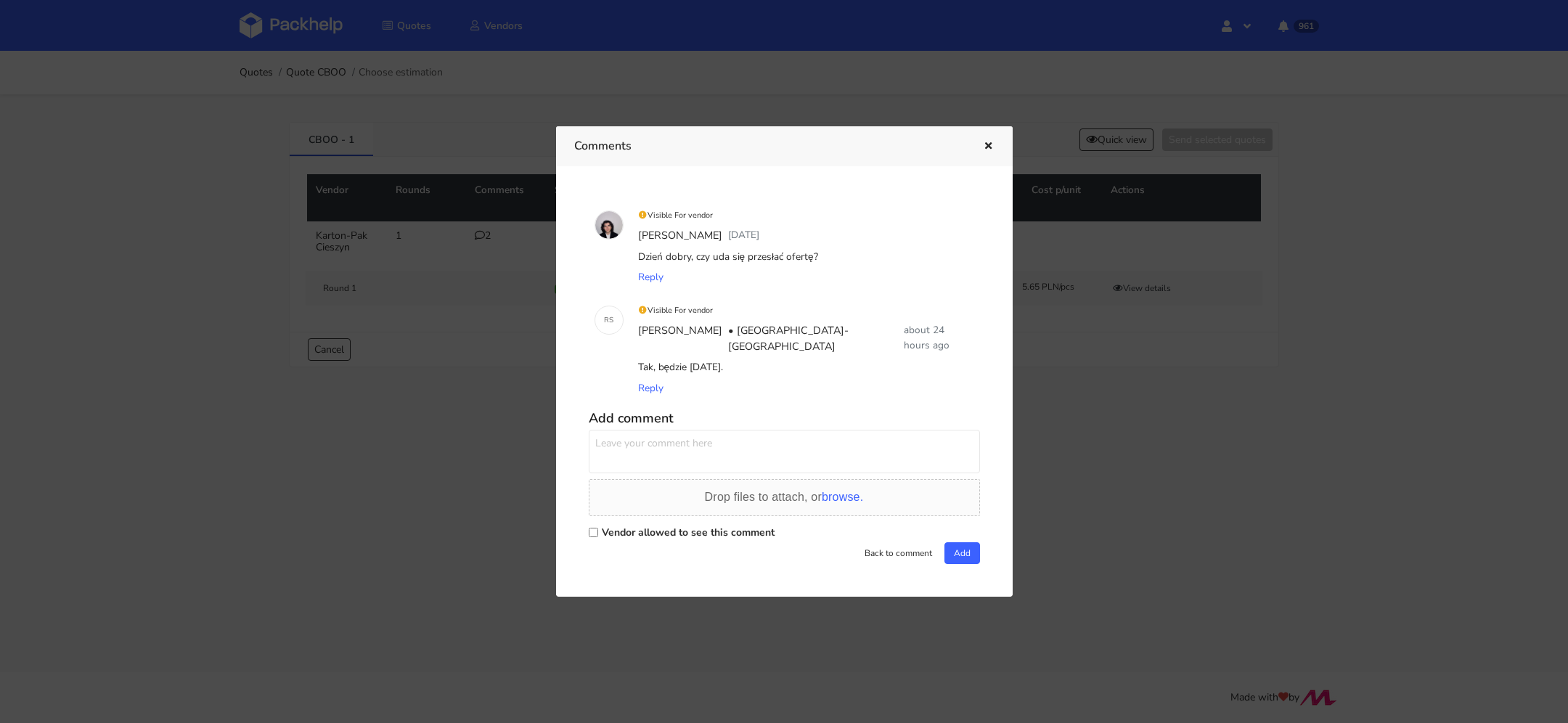
click at [989, 152] on icon "button" at bounding box center [988, 146] width 13 height 10
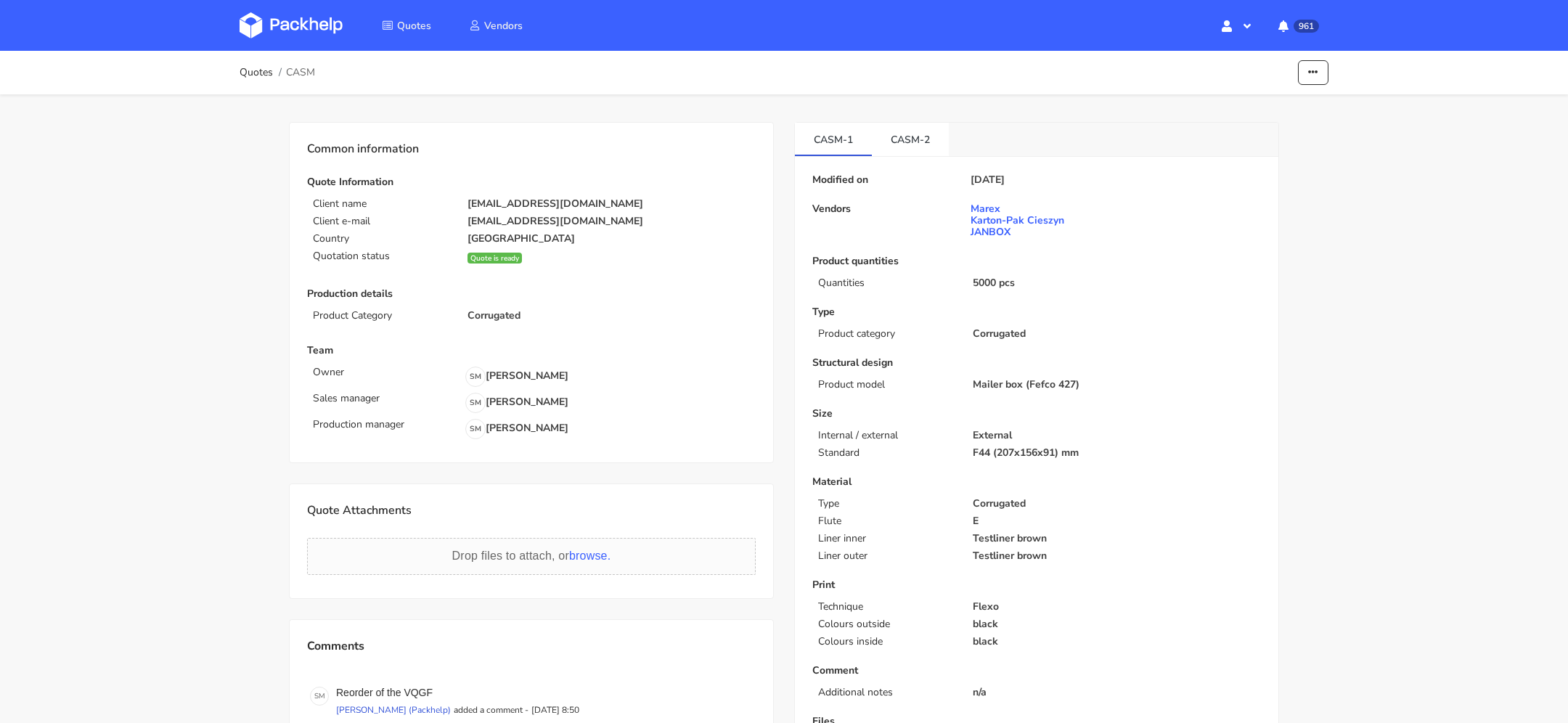
click at [924, 157] on div "Modified on [DATE] Vendors Marex Karton-Pak Cieszyn JANBOX Product quantities Q…" at bounding box center [1036, 596] width 483 height 878
click at [914, 148] on link "CASM-2" at bounding box center [910, 138] width 77 height 32
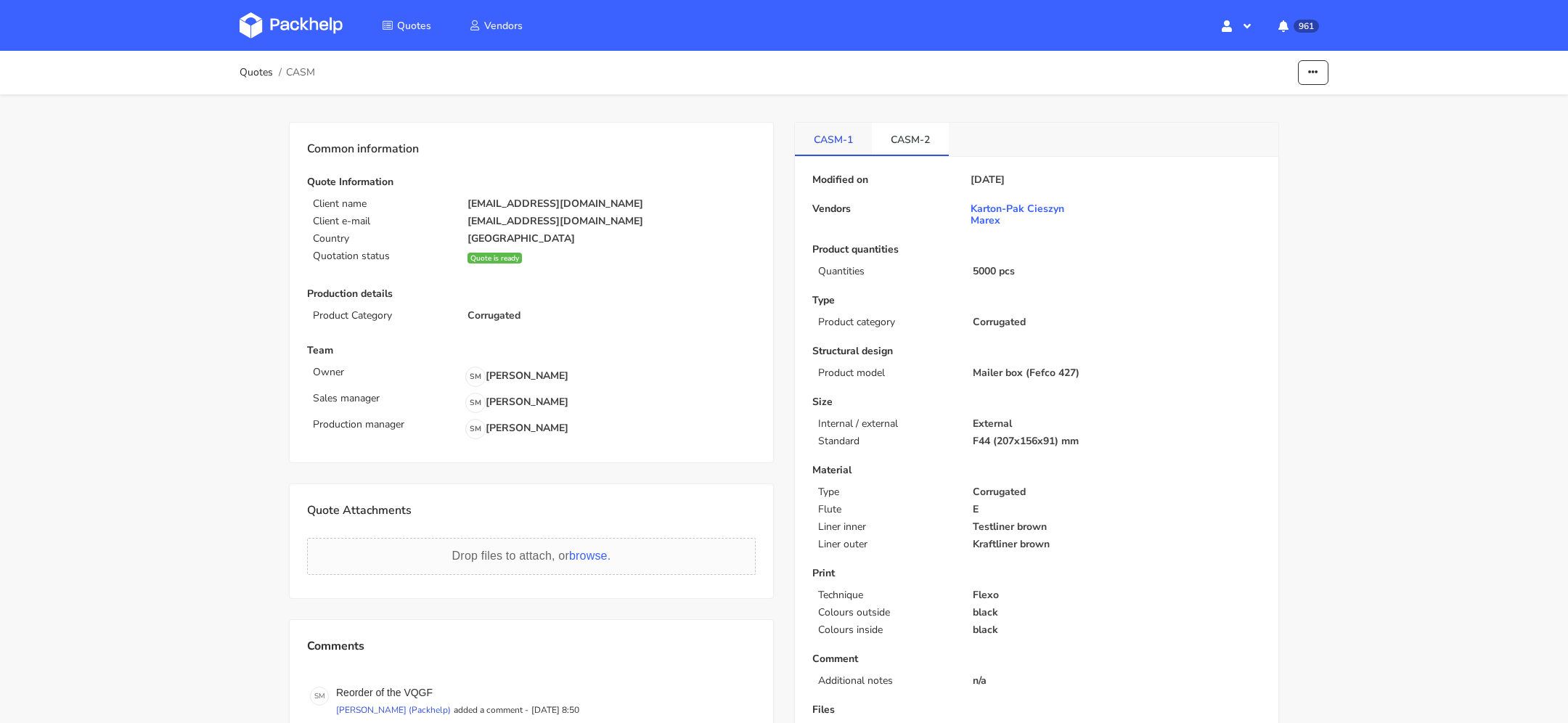
click at [825, 145] on link "CASM-1" at bounding box center [833, 138] width 77 height 32
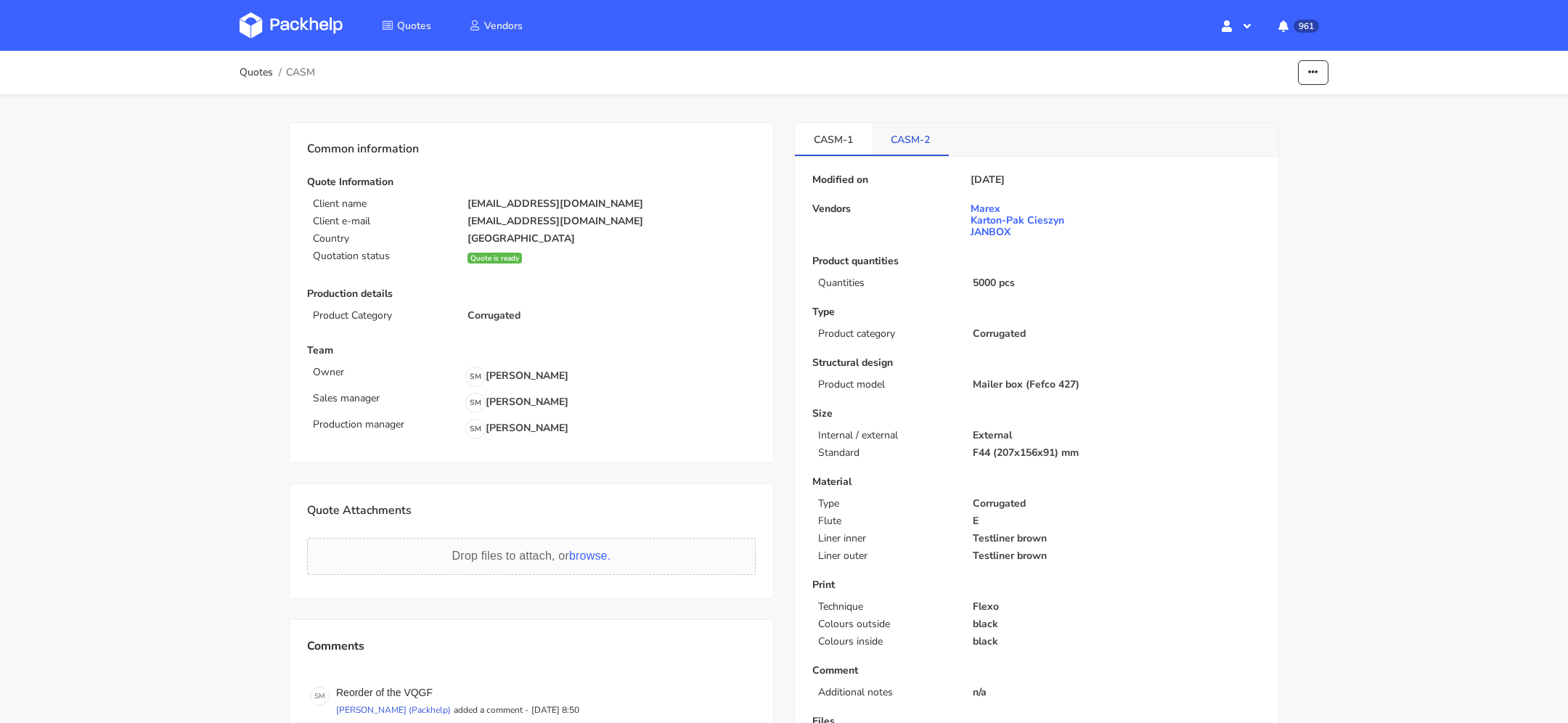
click at [910, 145] on link "CASM-2" at bounding box center [910, 138] width 77 height 32
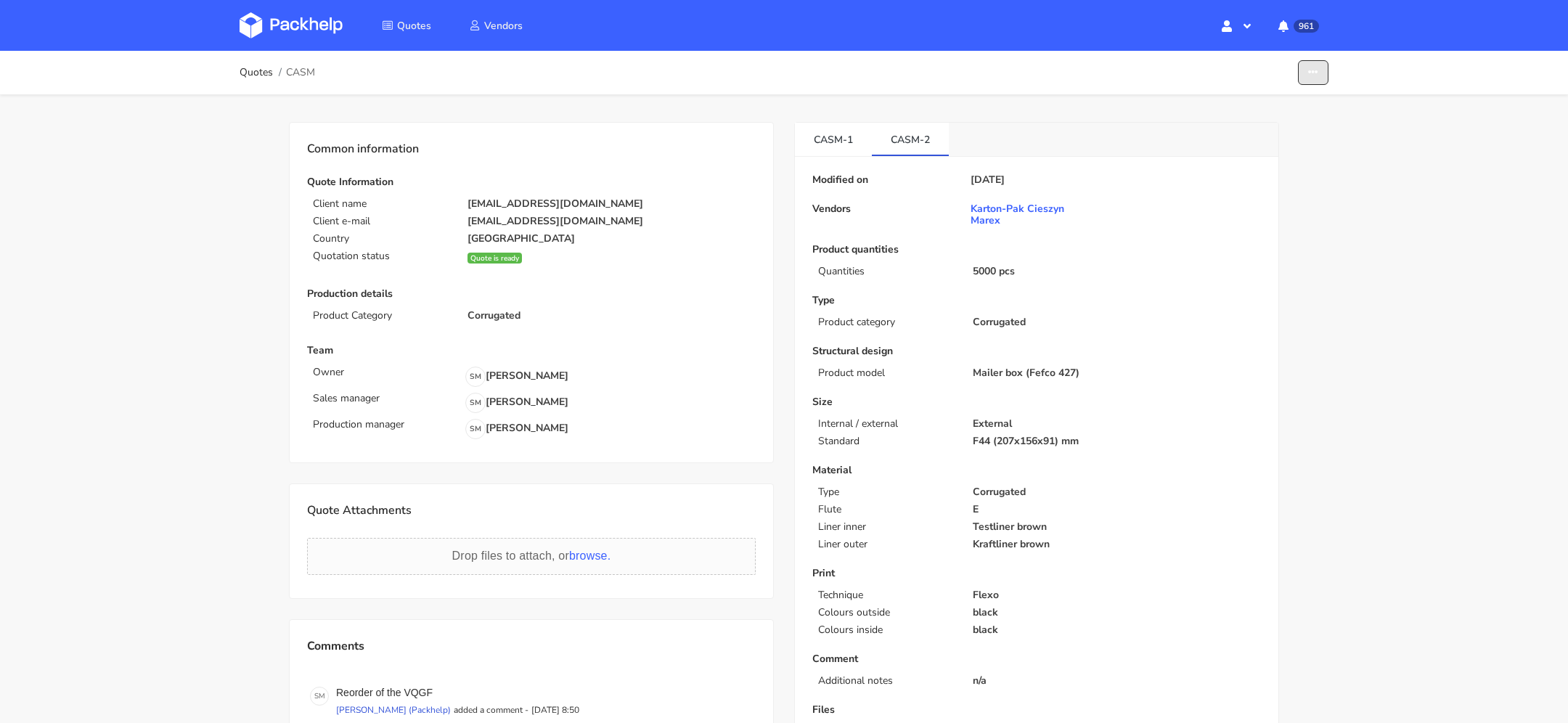
click at [1312, 74] on icon "button" at bounding box center [1313, 72] width 10 height 10
click at [1303, 164] on link "Show estimations" at bounding box center [1257, 159] width 127 height 24
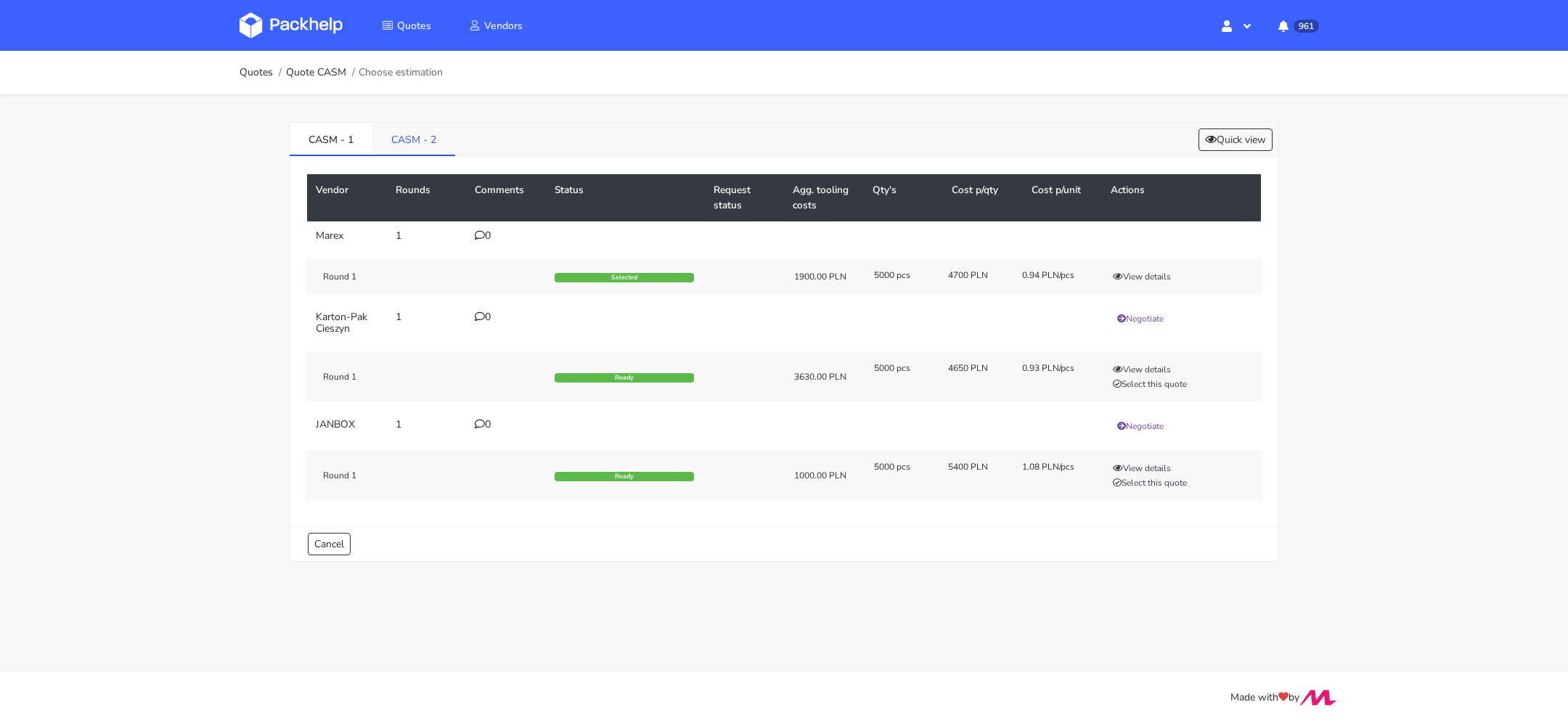
click at [410, 139] on link "CASM - 2" at bounding box center [414, 138] width 82 height 32
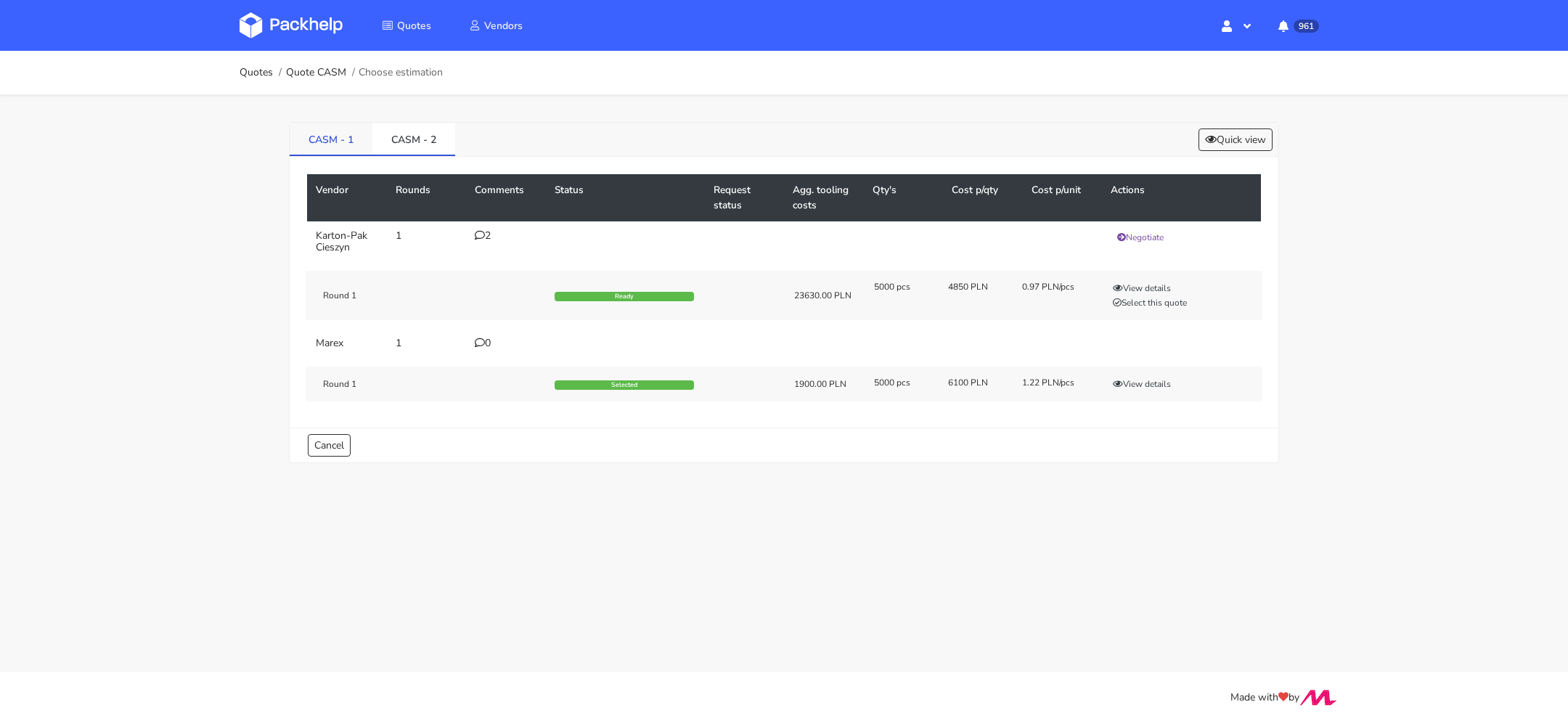
click at [333, 147] on link "CASM - 1" at bounding box center [331, 138] width 82 height 32
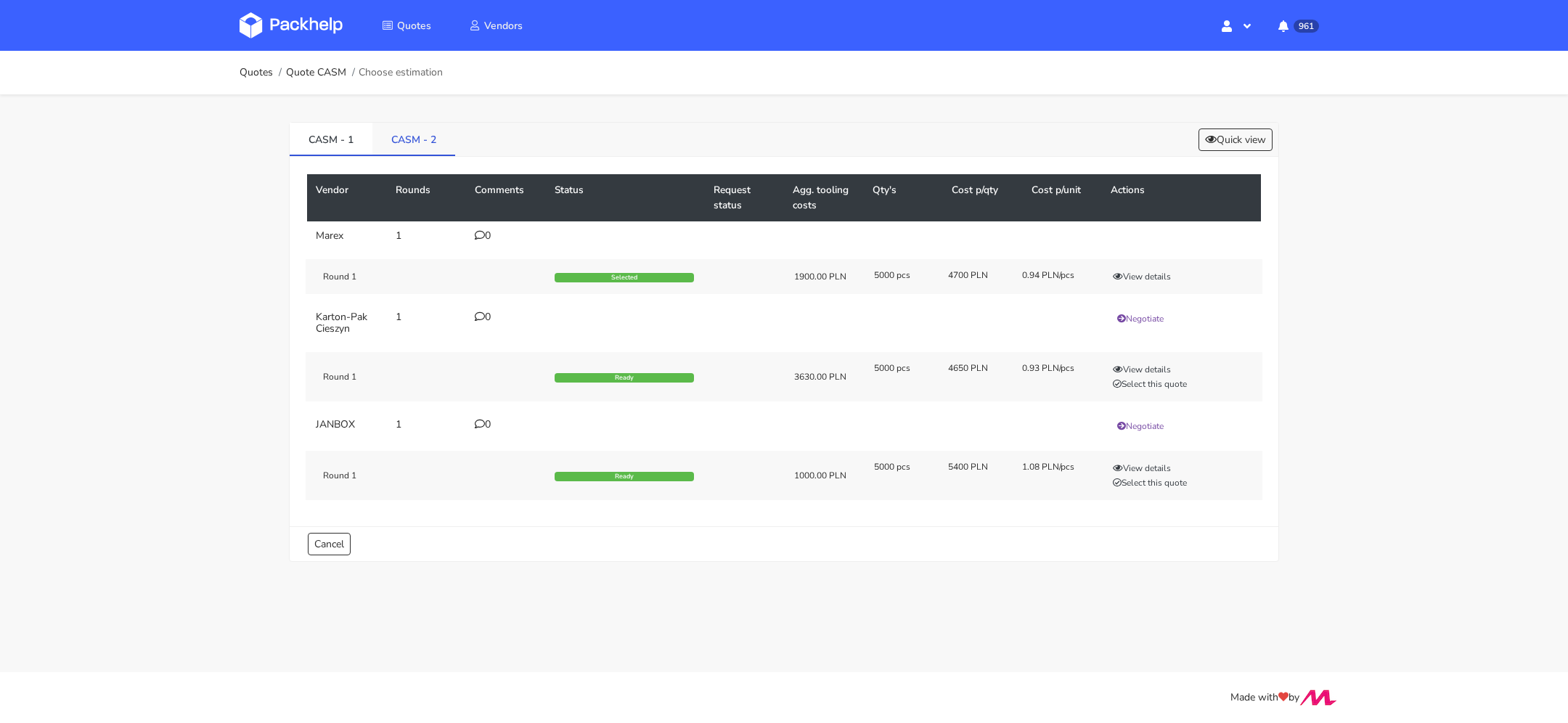
click at [424, 138] on link "CASM - 2" at bounding box center [414, 138] width 82 height 32
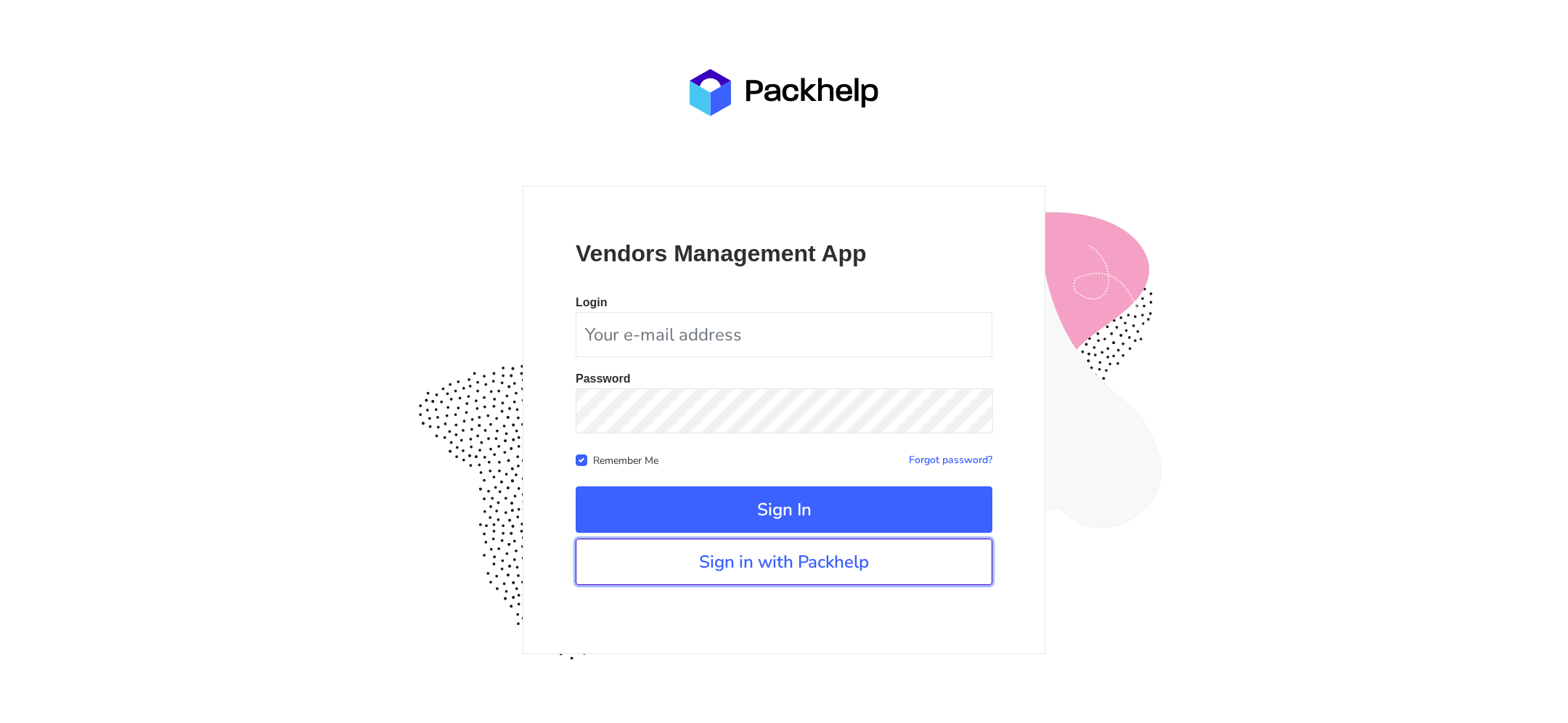
click at [825, 549] on link "Sign in with Packhelp" at bounding box center [783, 561] width 416 height 46
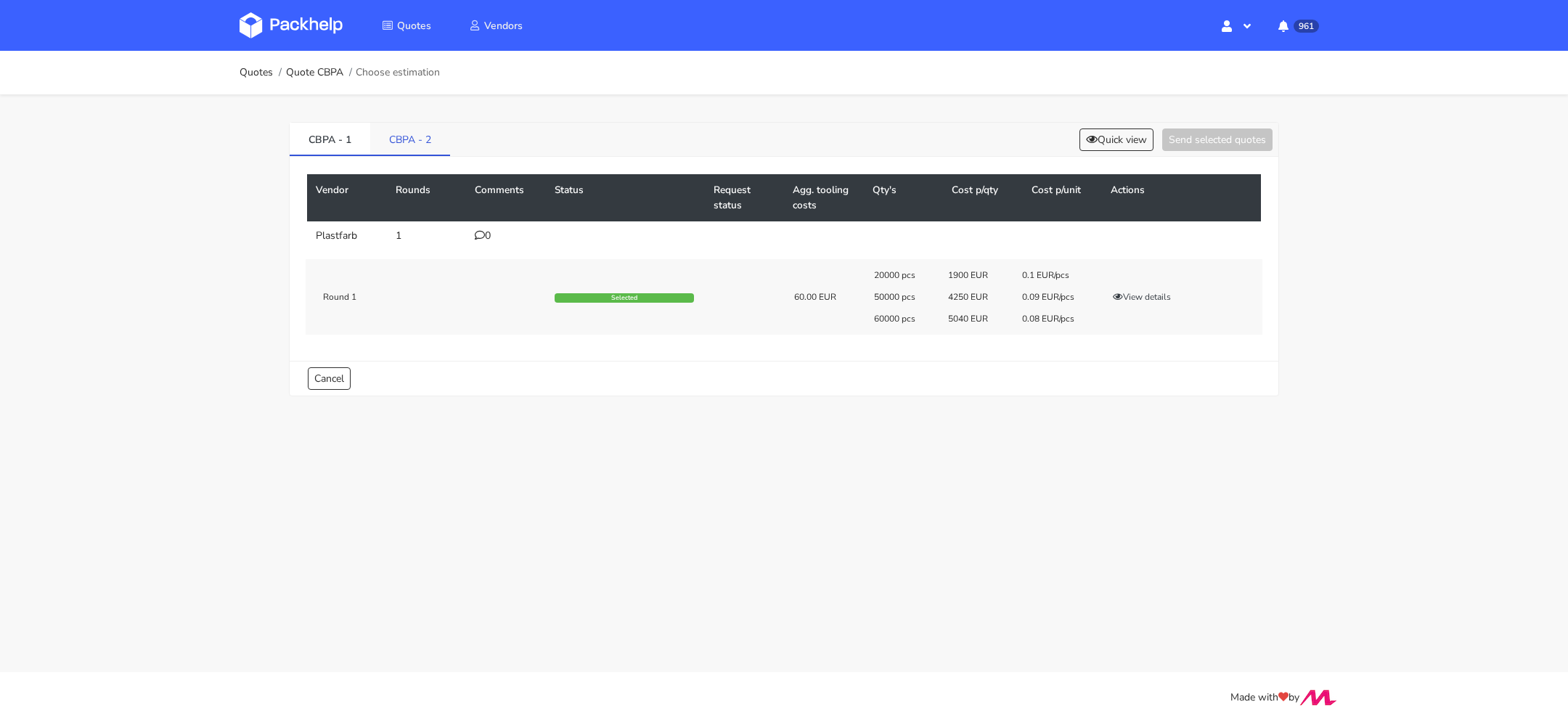
click at [401, 136] on link "CBPA - 2" at bounding box center [410, 138] width 79 height 32
click at [409, 136] on link "CBPA - 2" at bounding box center [410, 138] width 79 height 32
click at [1142, 236] on button "Negotiate" at bounding box center [1140, 237] width 60 height 15
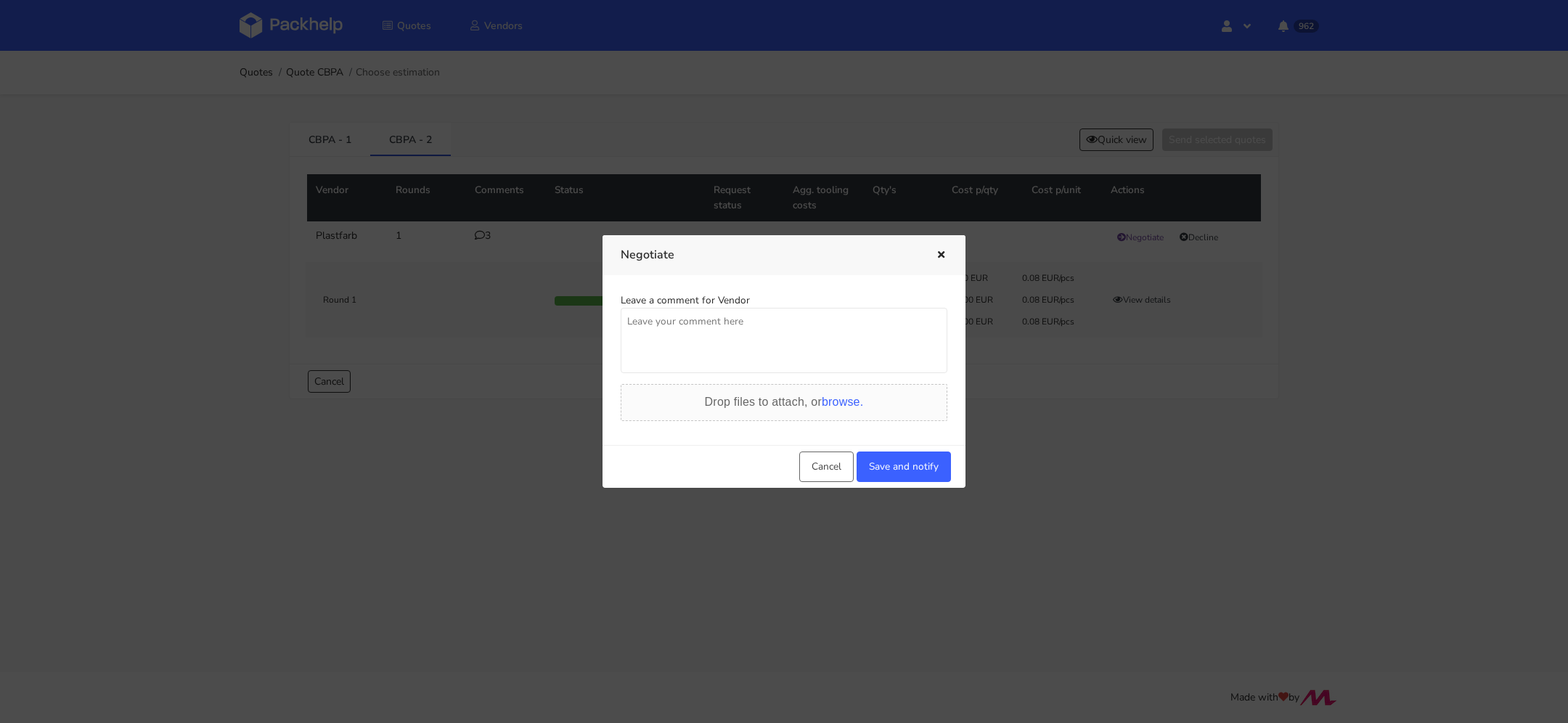
click at [720, 335] on textarea at bounding box center [783, 340] width 326 height 66
click at [665, 333] on textarea "[PERSON_NAME], klient weźmie 110 000 szt. ale potrzebuję ceny w okolicacj 0,073…" at bounding box center [783, 340] width 326 height 66
click at [740, 346] on textarea "[PERSON_NAME], klient weźmie 110 000 szt. ale potrzebuję ceny w okolicach 0,074…" at bounding box center [783, 340] width 326 height 66
type textarea "[PERSON_NAME], klient weźmie 110 000 szt. ale potrzebuję ceny w okolicach 0,074…"
click at [876, 463] on button "Save and notify" at bounding box center [904, 466] width 94 height 30
